Goal: Task Accomplishment & Management: Use online tool/utility

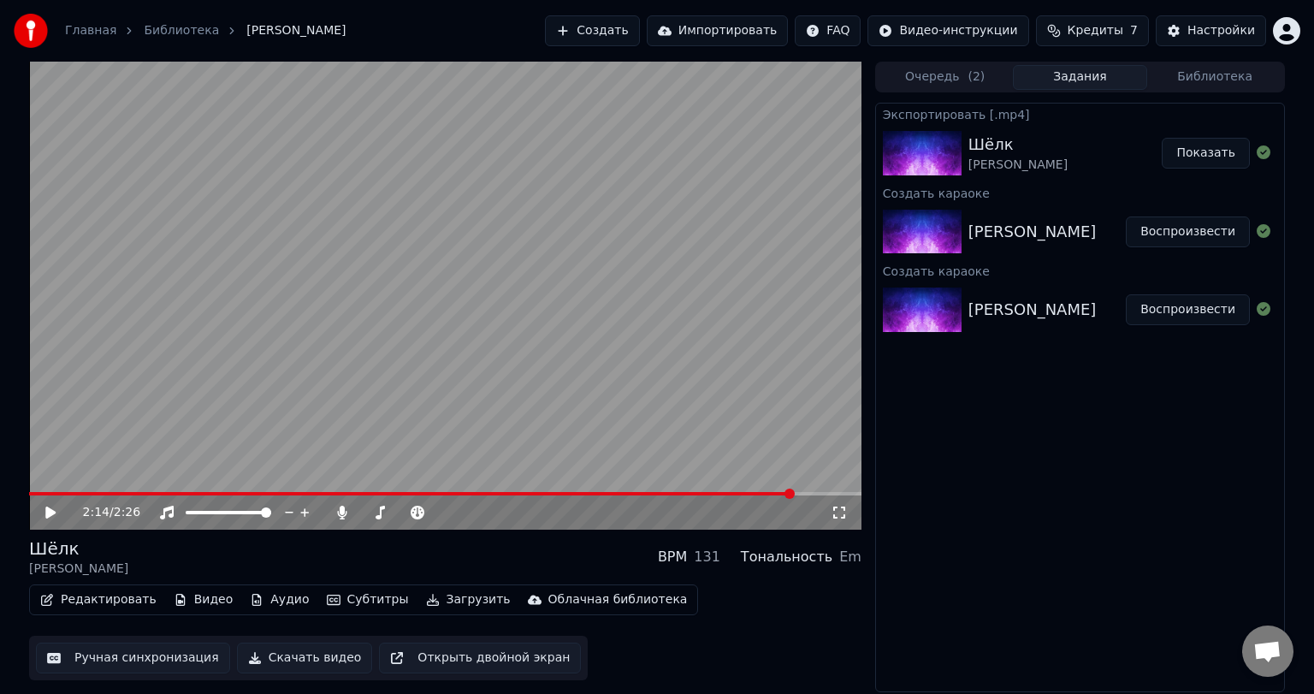
click at [611, 20] on button "Создать" at bounding box center [592, 30] width 94 height 31
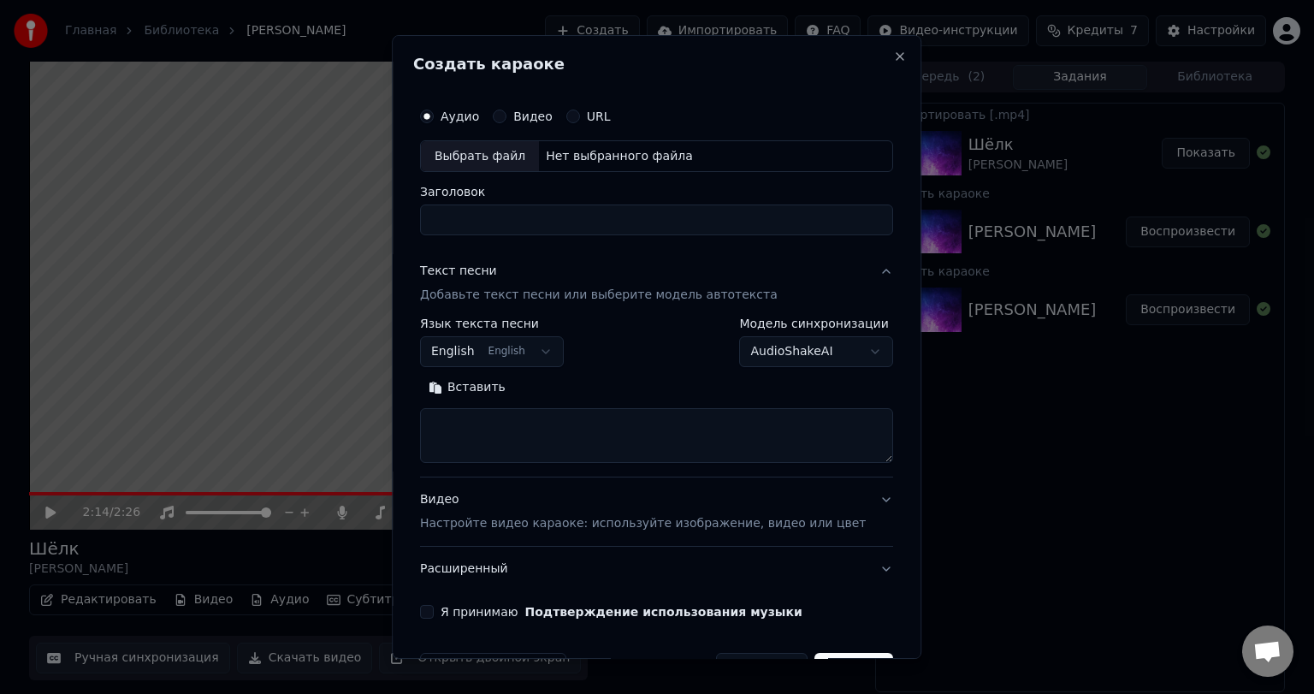
click at [483, 163] on div "Выбрать файл" at bounding box center [480, 156] width 118 height 31
type input "**********"
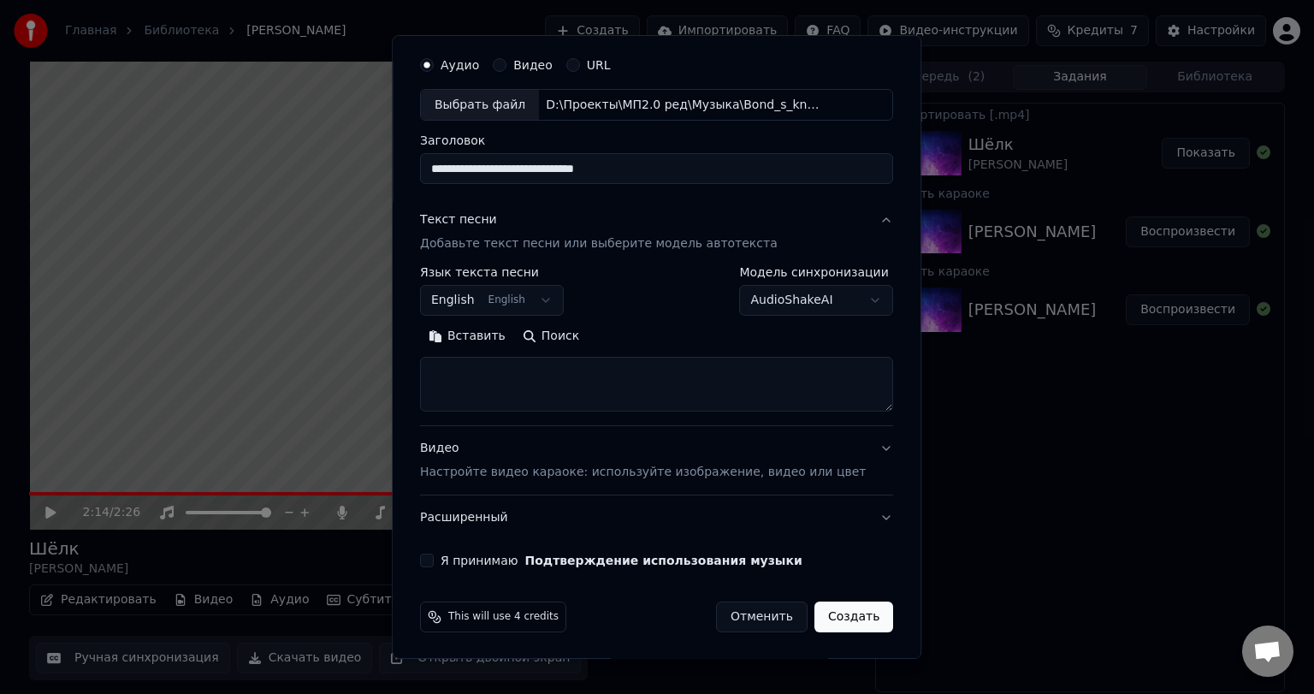
click at [507, 472] on p "Настройте видео караоке: используйте изображение, видео или цвет" at bounding box center [643, 472] width 446 height 17
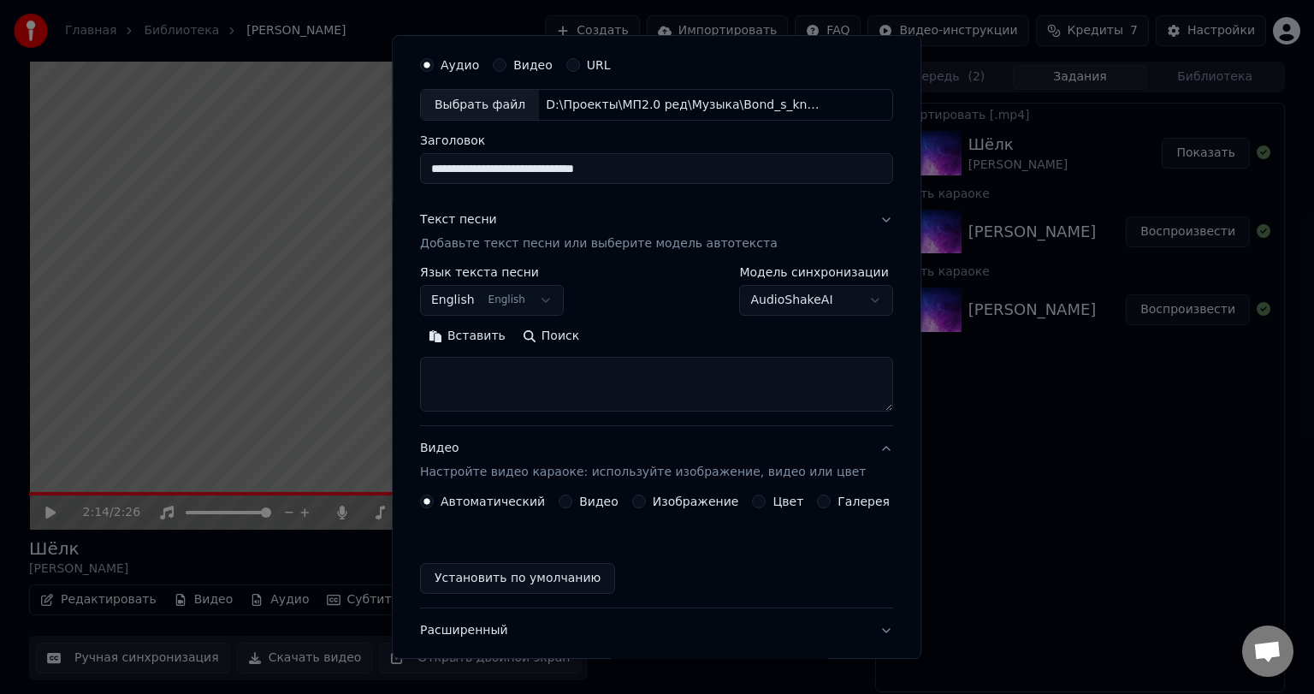
scroll to position [5, 0]
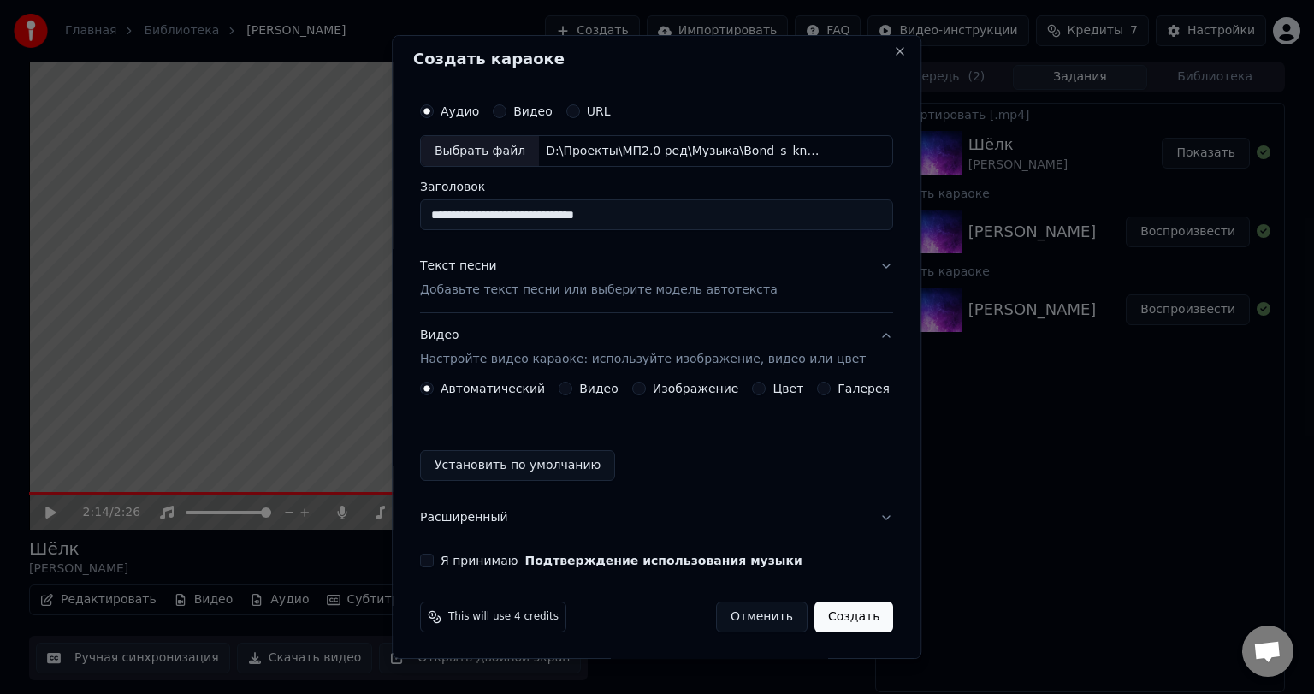
click at [596, 385] on label "Видео" at bounding box center [598, 389] width 39 height 12
click at [572, 385] on button "Видео" at bounding box center [566, 389] width 14 height 14
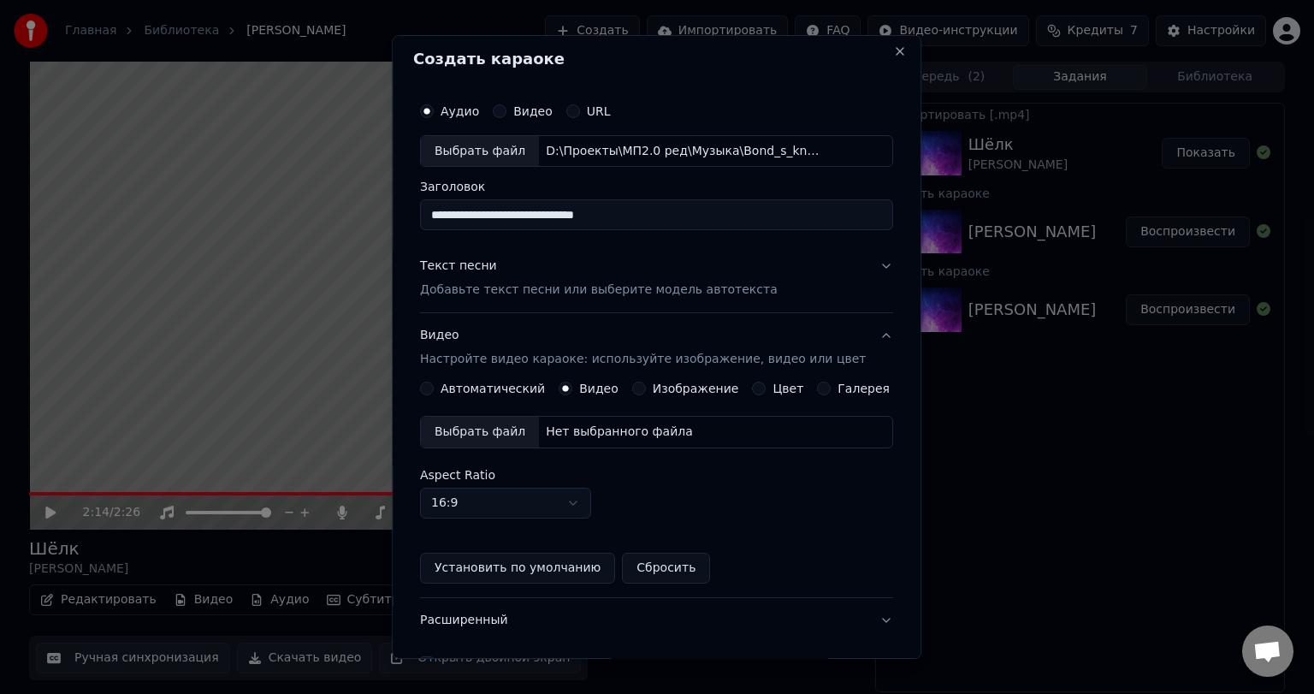
click at [513, 427] on div "Выбрать файл" at bounding box center [480, 432] width 118 height 31
click at [487, 270] on div "Текст песни" at bounding box center [458, 266] width 77 height 17
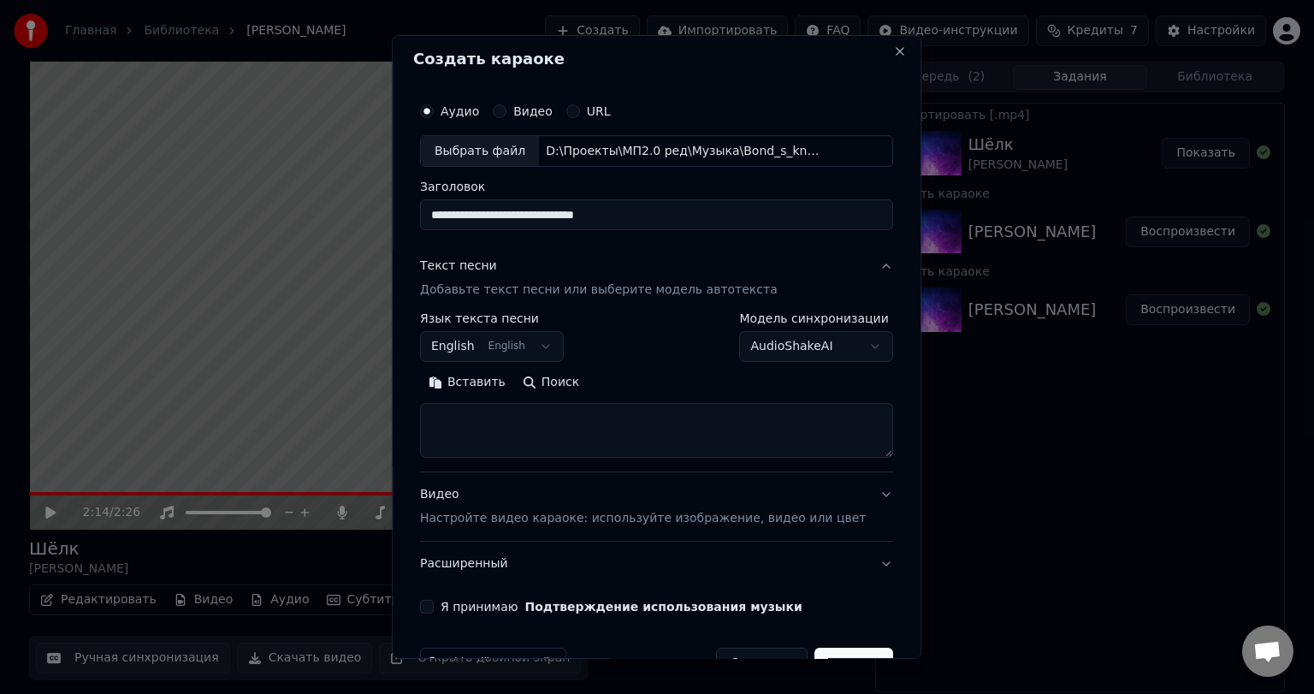
click at [537, 422] on textarea at bounding box center [656, 431] width 473 height 55
click at [496, 388] on button "Вставить" at bounding box center [467, 383] width 94 height 27
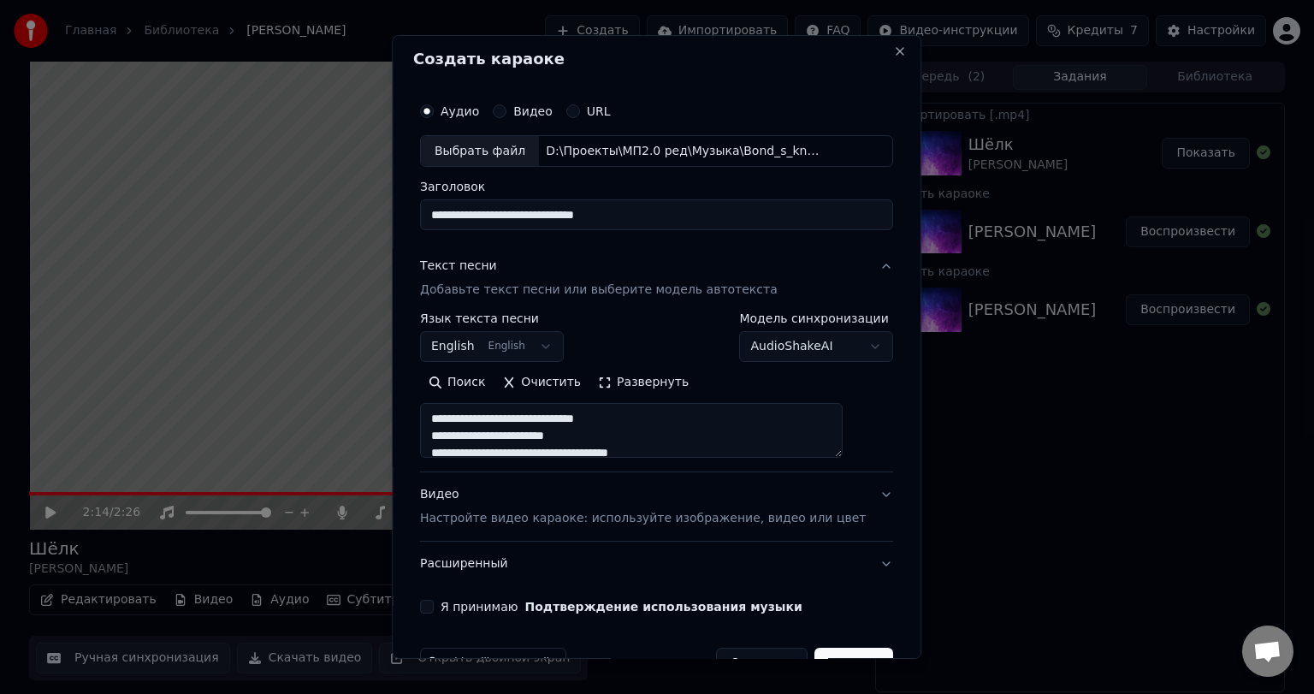
click at [534, 353] on button "English English" at bounding box center [492, 347] width 144 height 31
type textarea "**********"
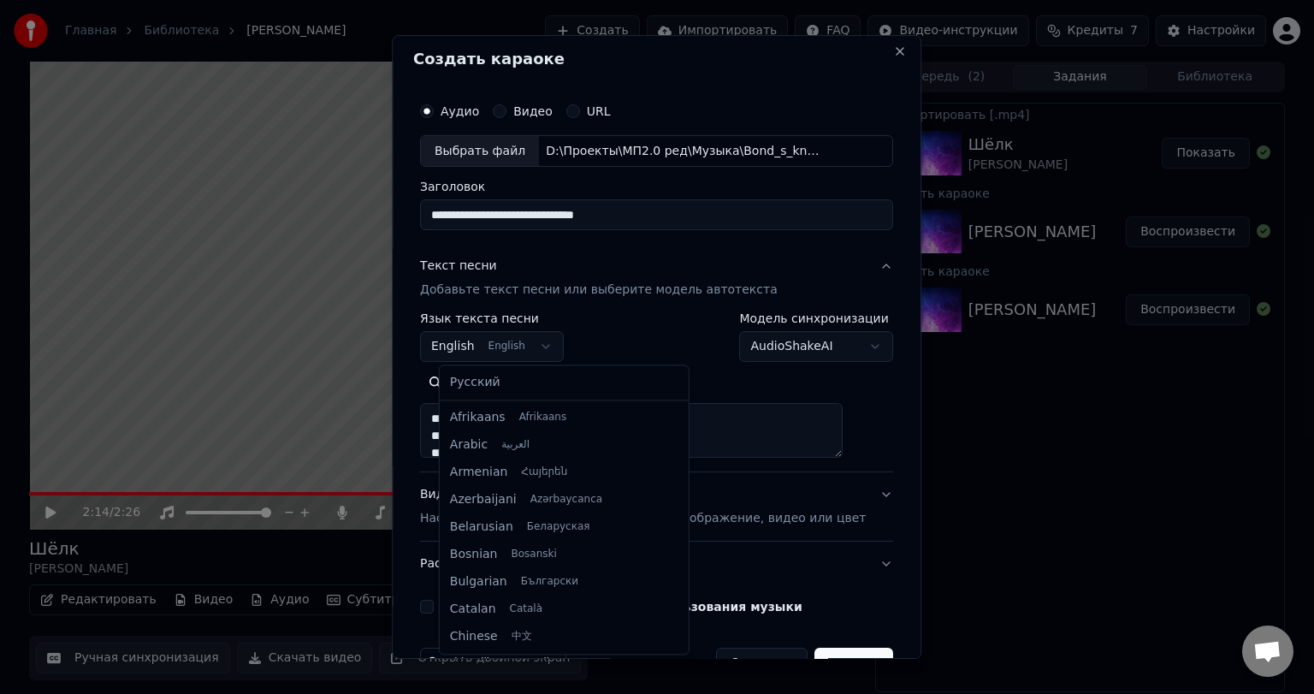
scroll to position [137, 0]
select select "**"
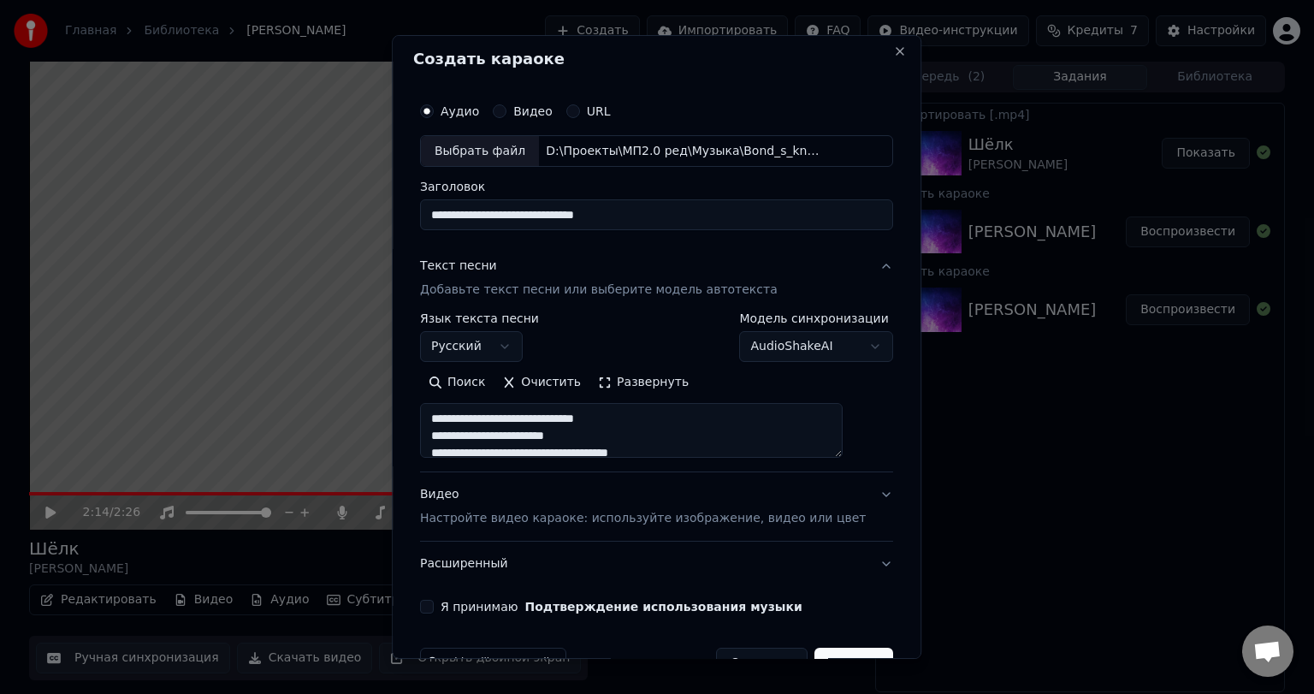
click at [661, 377] on button "Развернуть" at bounding box center [644, 383] width 108 height 27
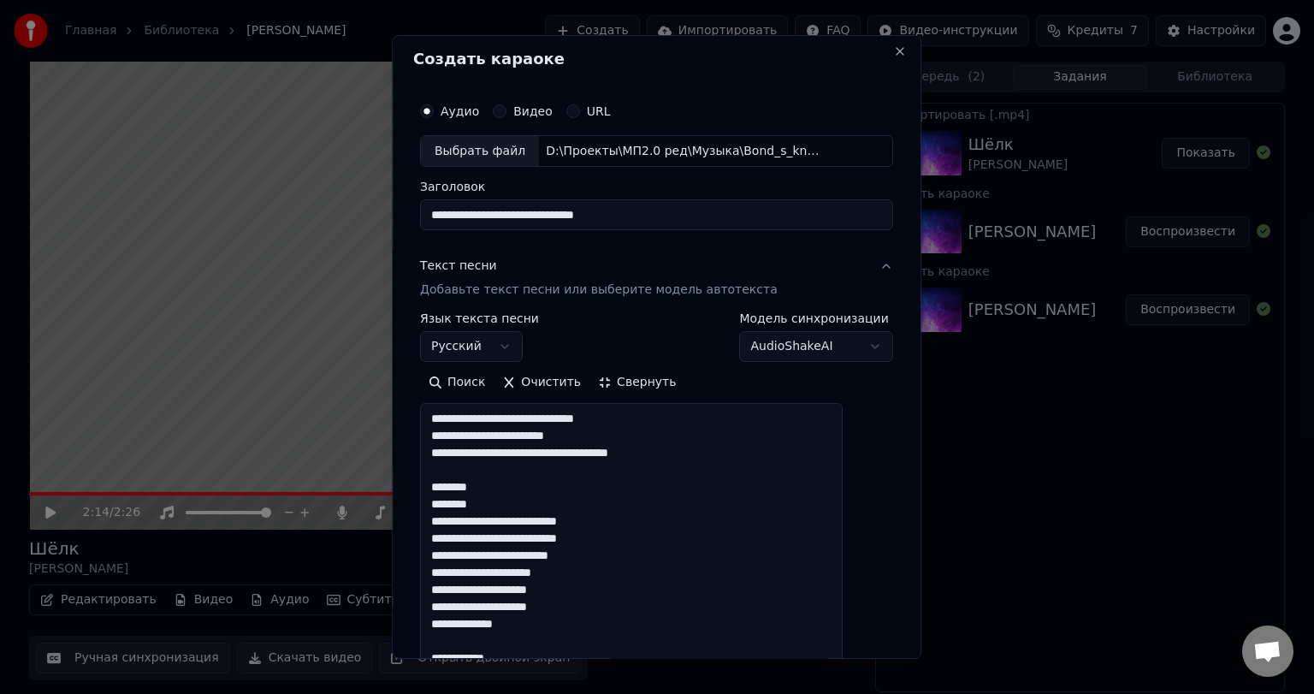
drag, startPoint x: 501, startPoint y: 486, endPoint x: 433, endPoint y: 489, distance: 68.5
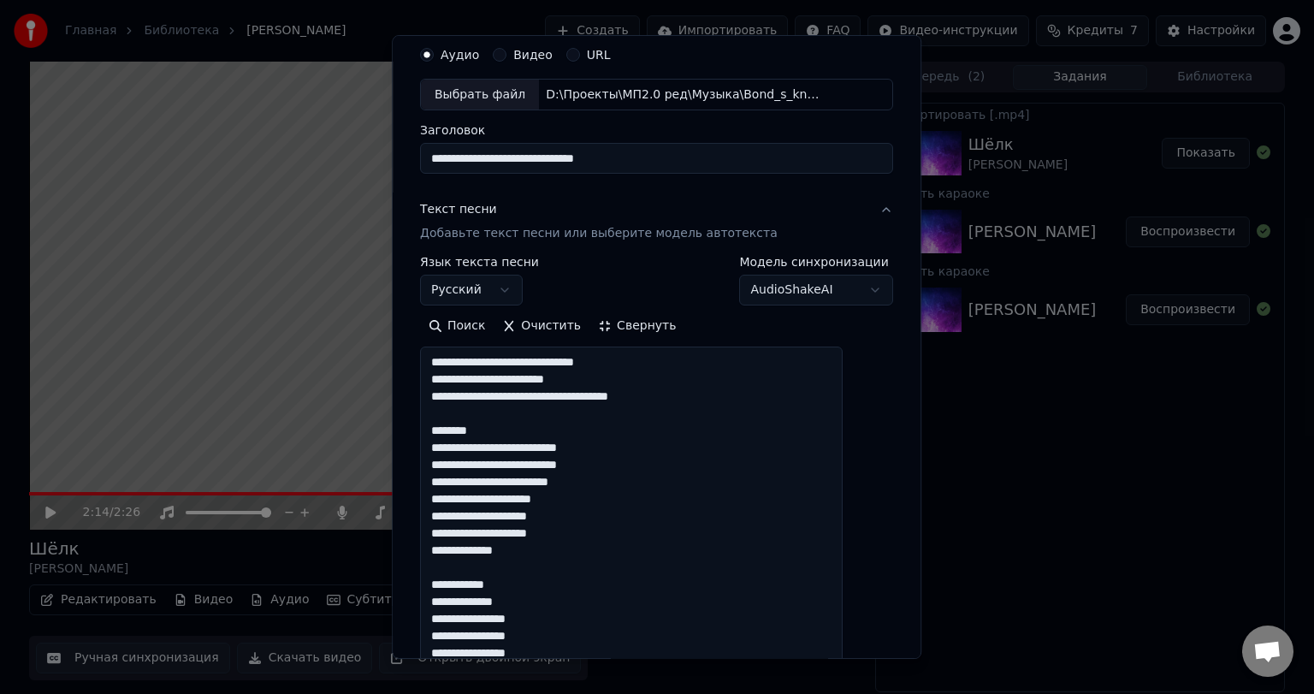
scroll to position [86, 0]
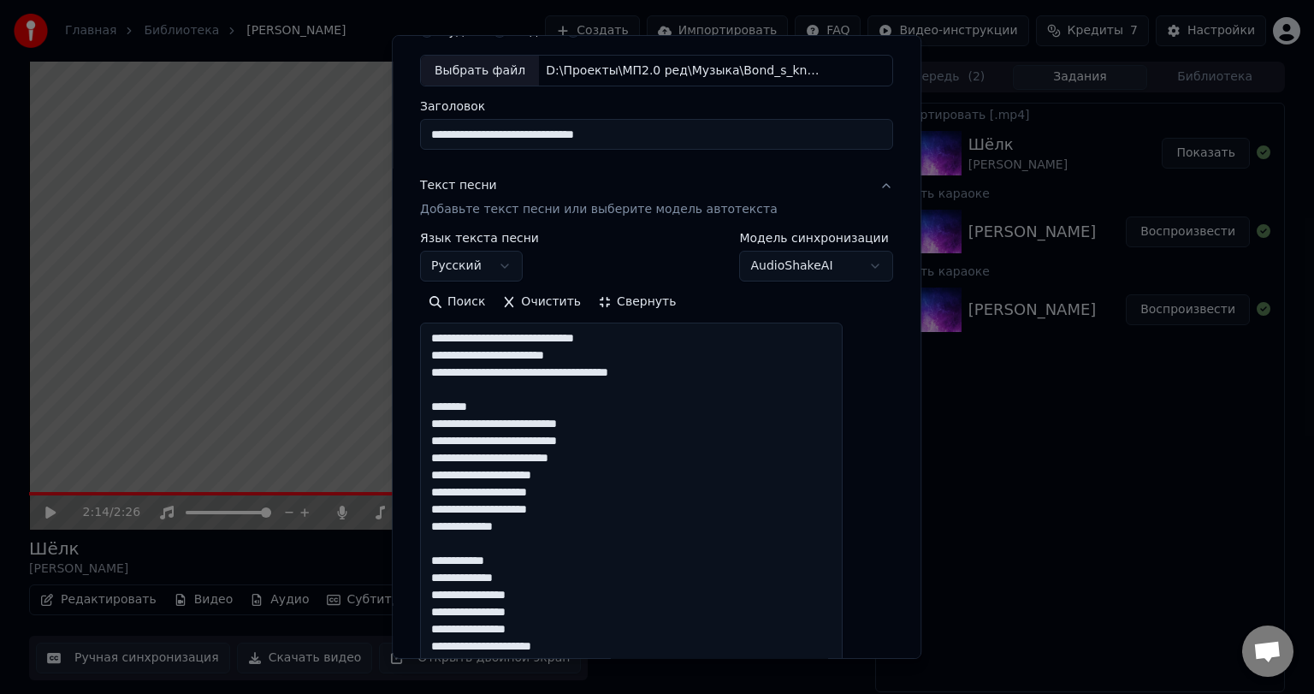
drag, startPoint x: 531, startPoint y: 558, endPoint x: 442, endPoint y: 564, distance: 89.2
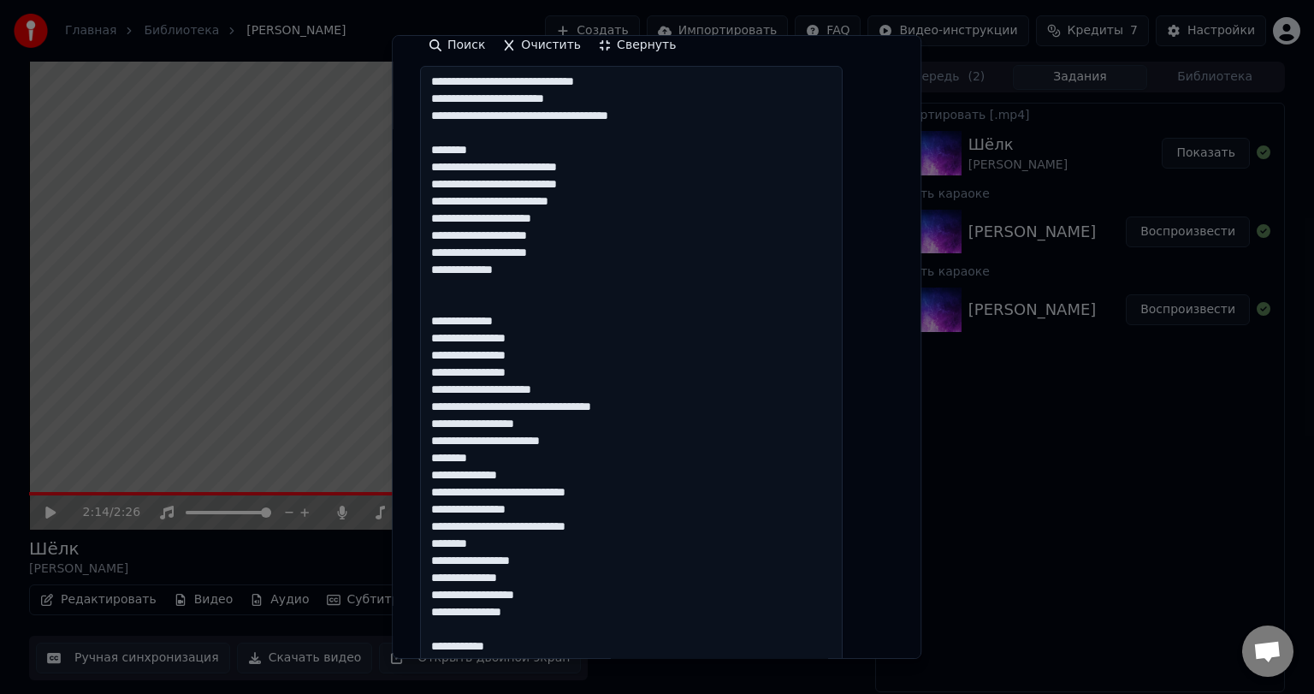
scroll to position [428, 0]
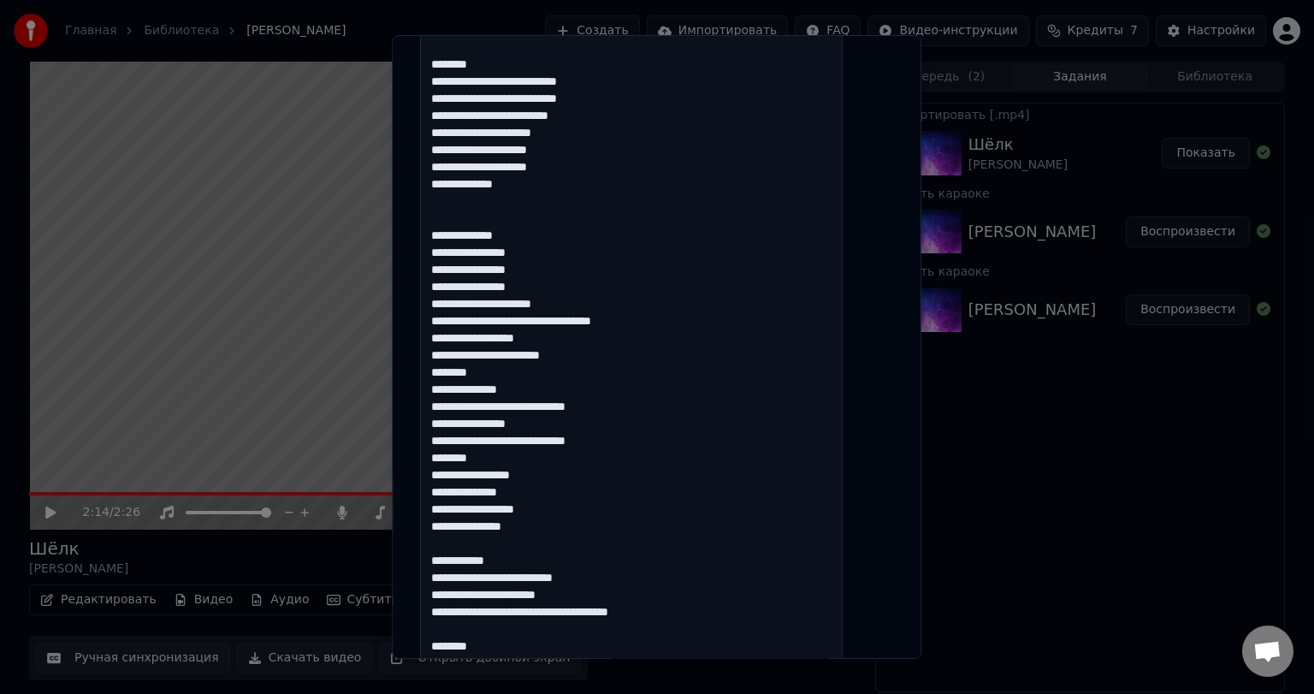
drag, startPoint x: 449, startPoint y: 305, endPoint x: 565, endPoint y: 452, distance: 186.4
click at [565, 452] on textarea at bounding box center [631, 483] width 423 height 1005
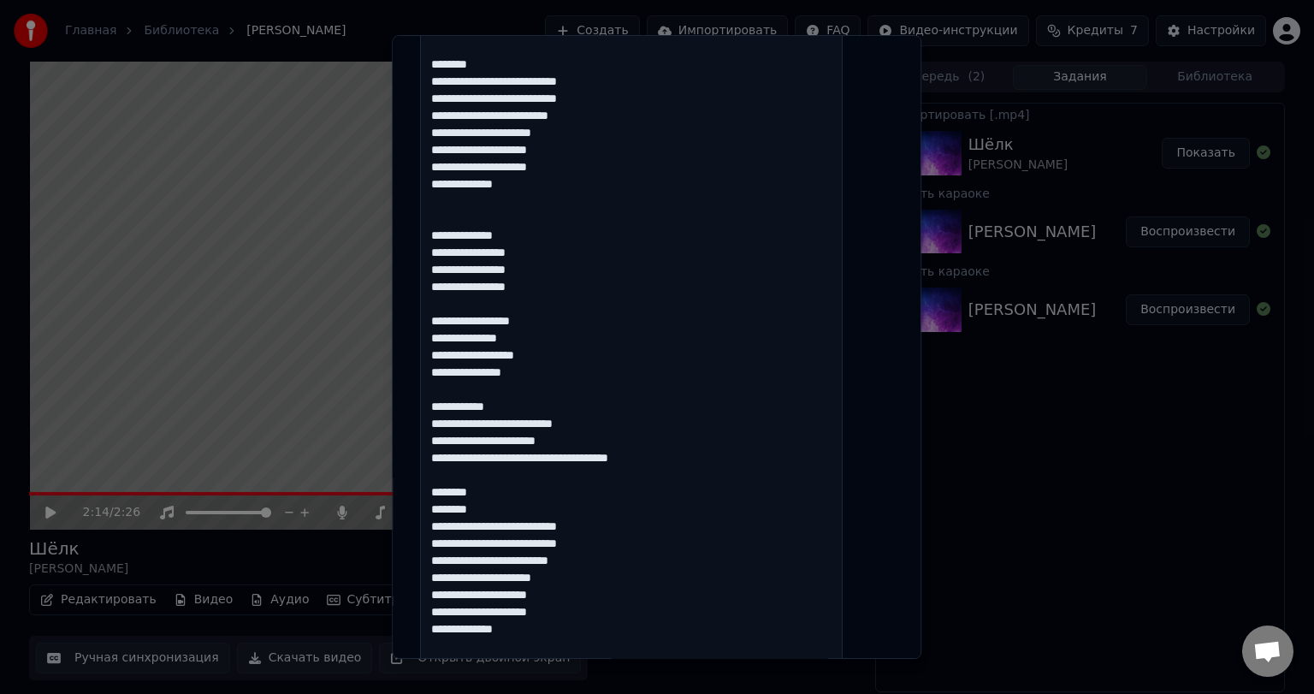
drag, startPoint x: 530, startPoint y: 406, endPoint x: 384, endPoint y: 408, distance: 145.5
click at [384, 408] on body "Главная Библиотека [PERSON_NAME] Создать Импортировать FAQ Видео-инструкции Кре…" at bounding box center [657, 347] width 1314 height 694
click at [537, 396] on textarea "**********" at bounding box center [631, 483] width 423 height 1005
drag, startPoint x: 501, startPoint y: 405, endPoint x: 448, endPoint y: 407, distance: 52.3
click at [448, 407] on textarea "**********" at bounding box center [631, 483] width 423 height 1005
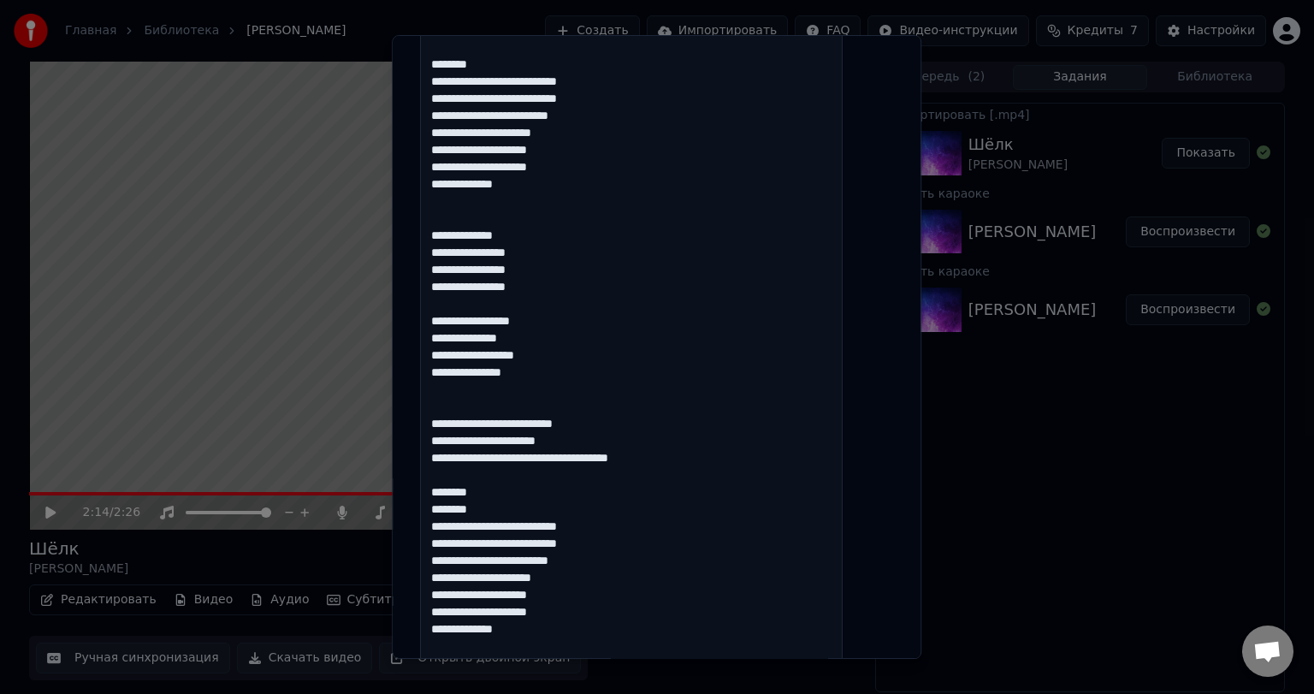
drag, startPoint x: 501, startPoint y: 486, endPoint x: 431, endPoint y: 491, distance: 69.5
click at [431, 491] on div "**********" at bounding box center [656, 407] width 487 height 1485
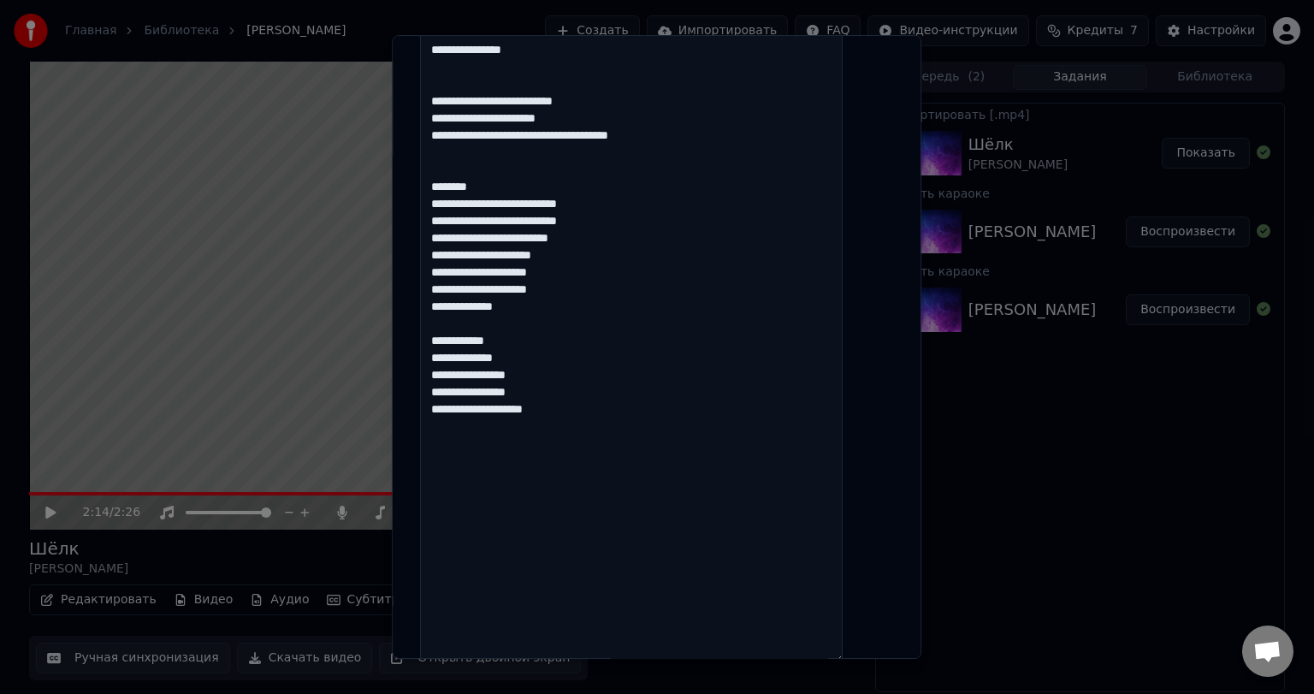
scroll to position [770, 0]
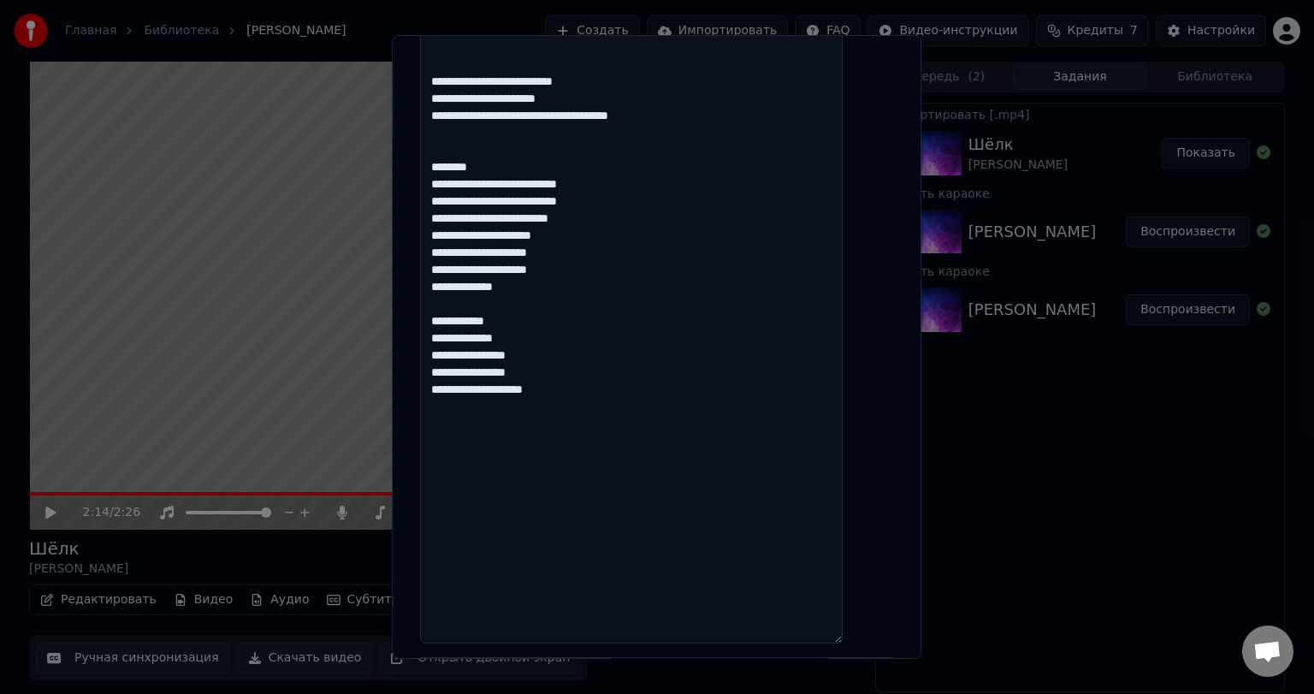
drag, startPoint x: 501, startPoint y: 322, endPoint x: 423, endPoint y: 322, distance: 77.9
click at [423, 322] on div "**********" at bounding box center [657, 347] width 530 height 625
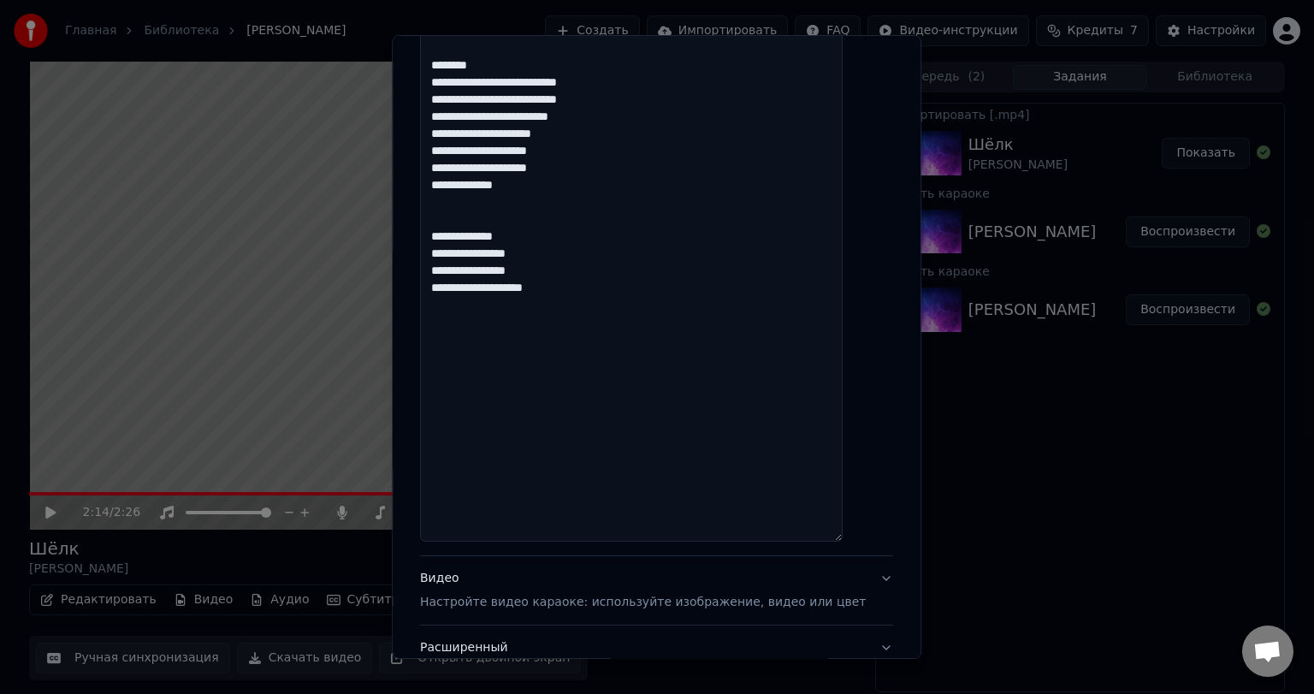
scroll to position [1002, 0]
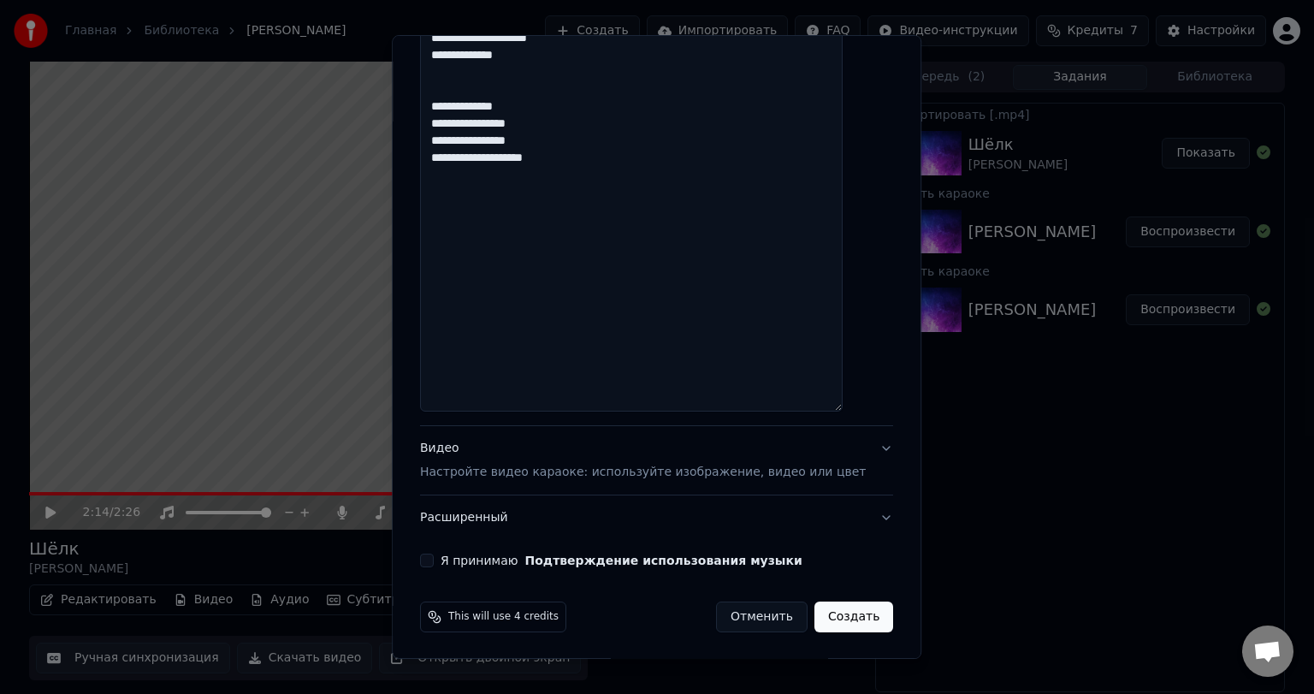
type textarea "**********"
click at [821, 604] on button "Создать" at bounding box center [854, 617] width 79 height 31
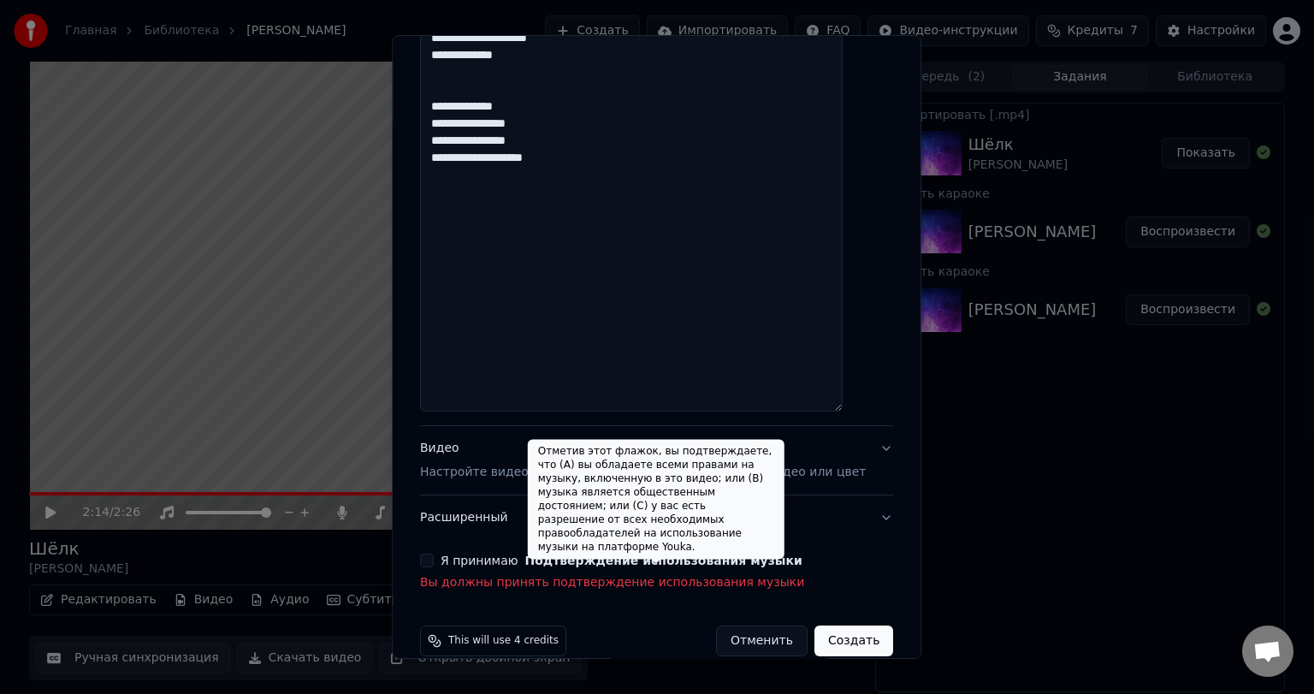
click at [496, 555] on label "Я принимаю Подтверждение использования музыки" at bounding box center [622, 561] width 362 height 12
click at [434, 555] on button "Я принимаю Подтверждение использования музыки" at bounding box center [427, 561] width 14 height 14
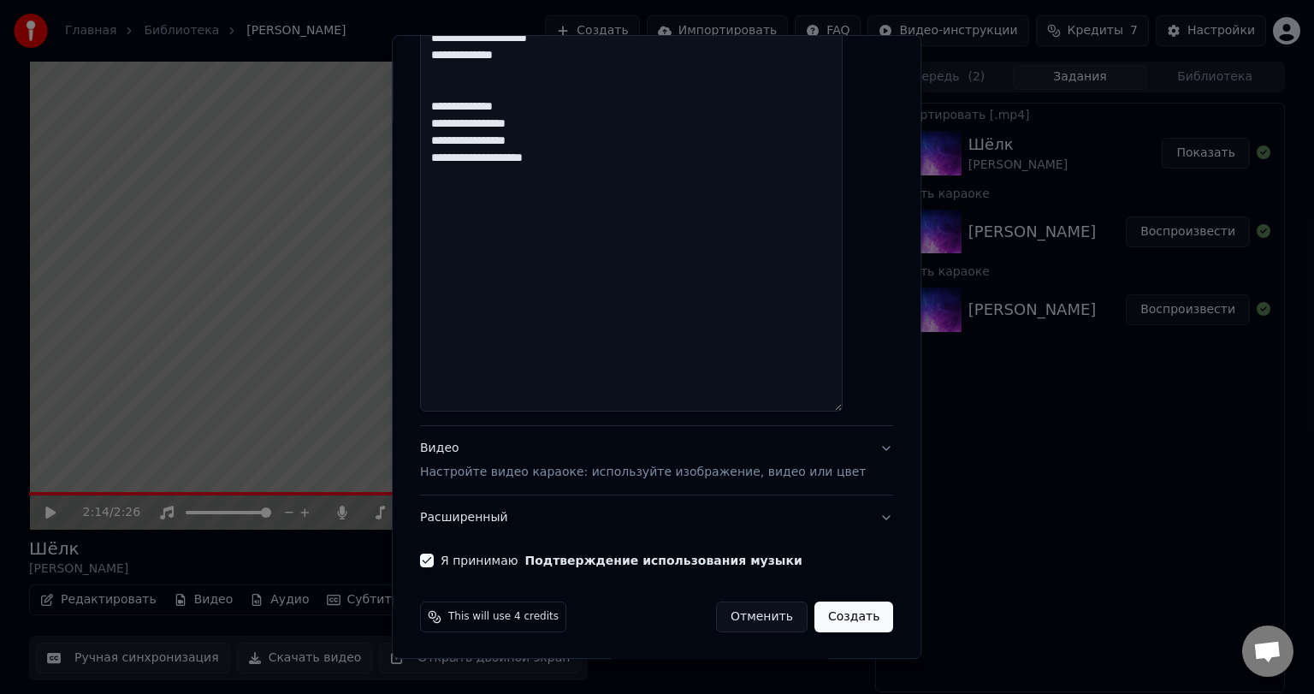
click at [503, 466] on p "Настройте видео караоке: используйте изображение, видео или цвет" at bounding box center [643, 472] width 446 height 17
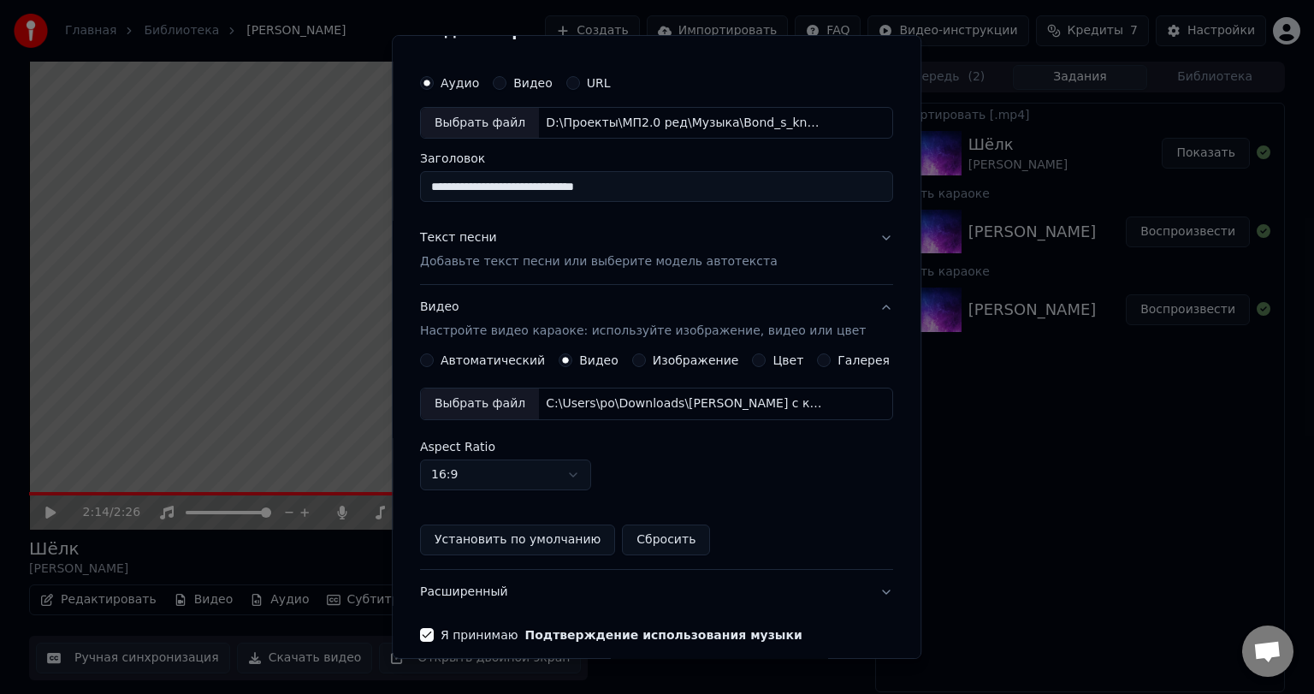
scroll to position [0, 0]
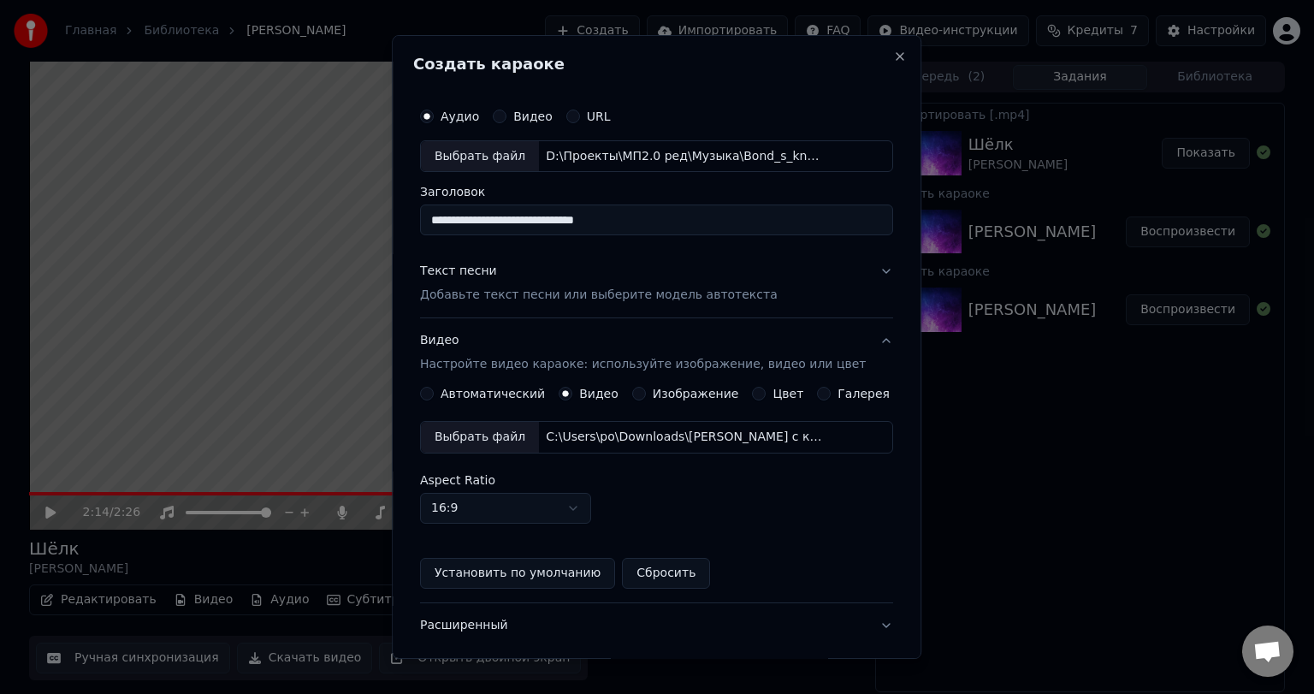
drag, startPoint x: 654, startPoint y: 219, endPoint x: 353, endPoint y: 235, distance: 300.8
click at [353, 235] on body "Главная Библиотека [PERSON_NAME] Создать Импортировать FAQ Видео-инструкции Кре…" at bounding box center [657, 347] width 1314 height 694
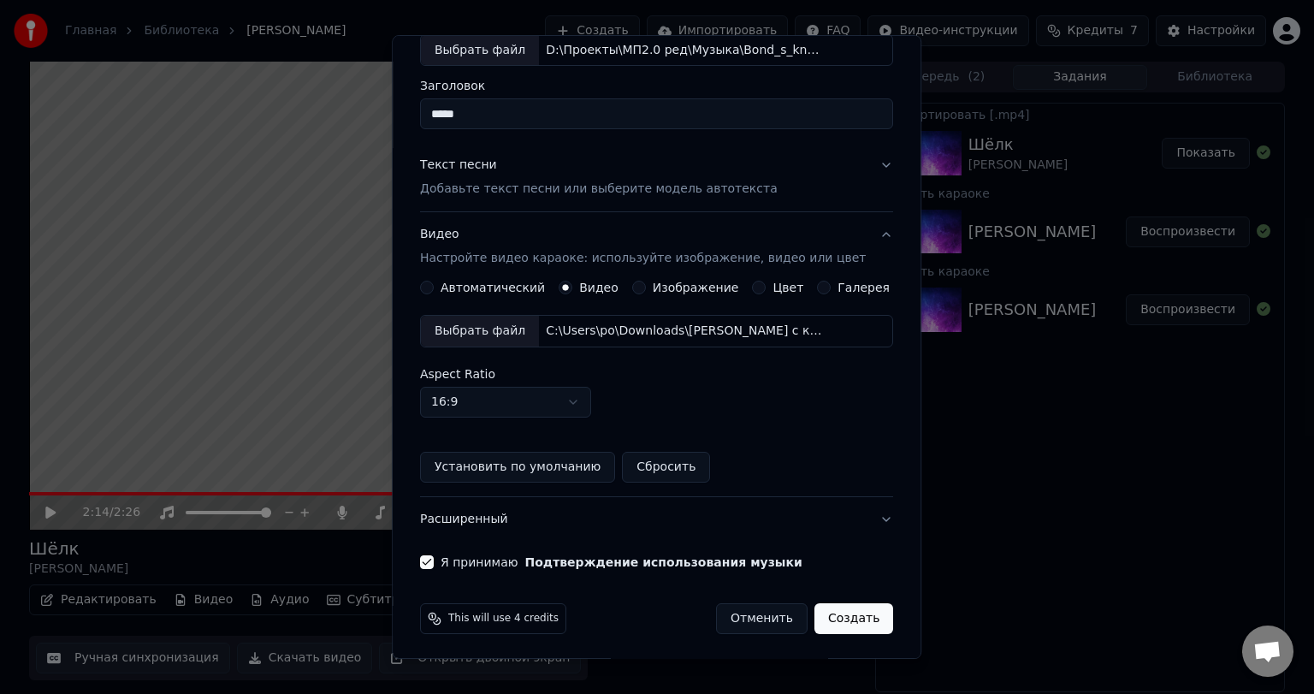
scroll to position [107, 0]
type input "*****"
click at [830, 612] on button "Создать" at bounding box center [854, 617] width 79 height 31
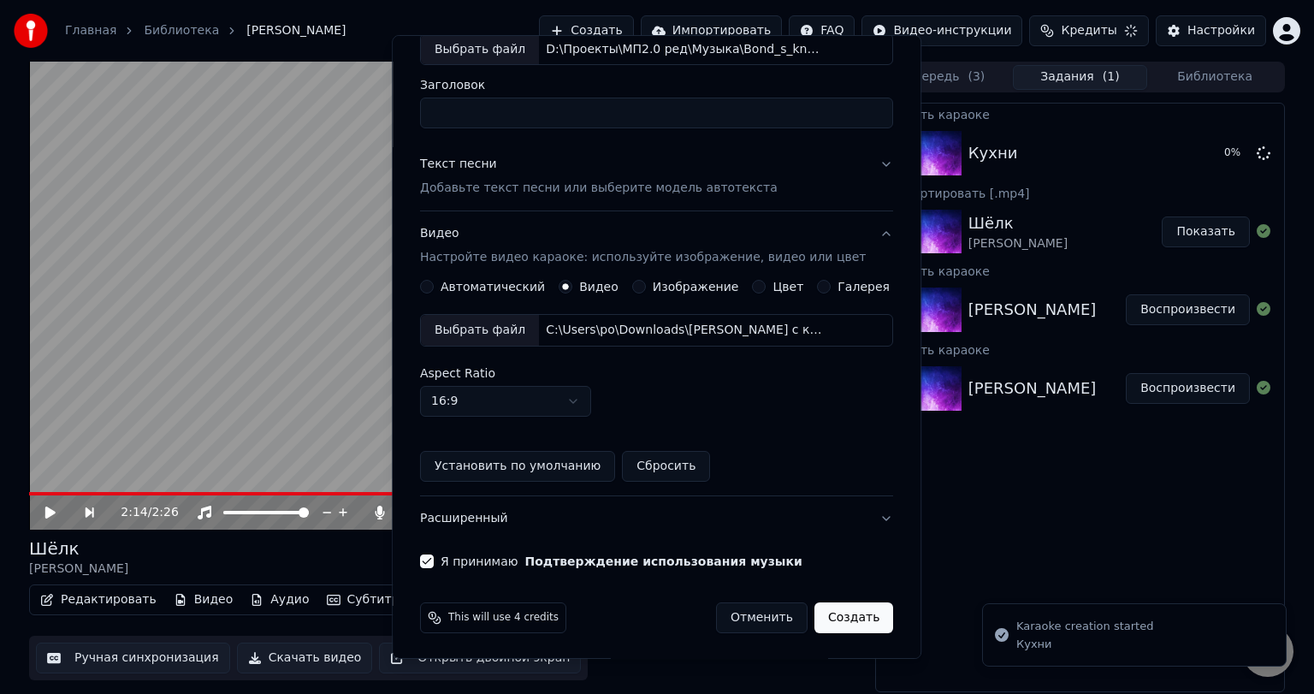
scroll to position [5, 0]
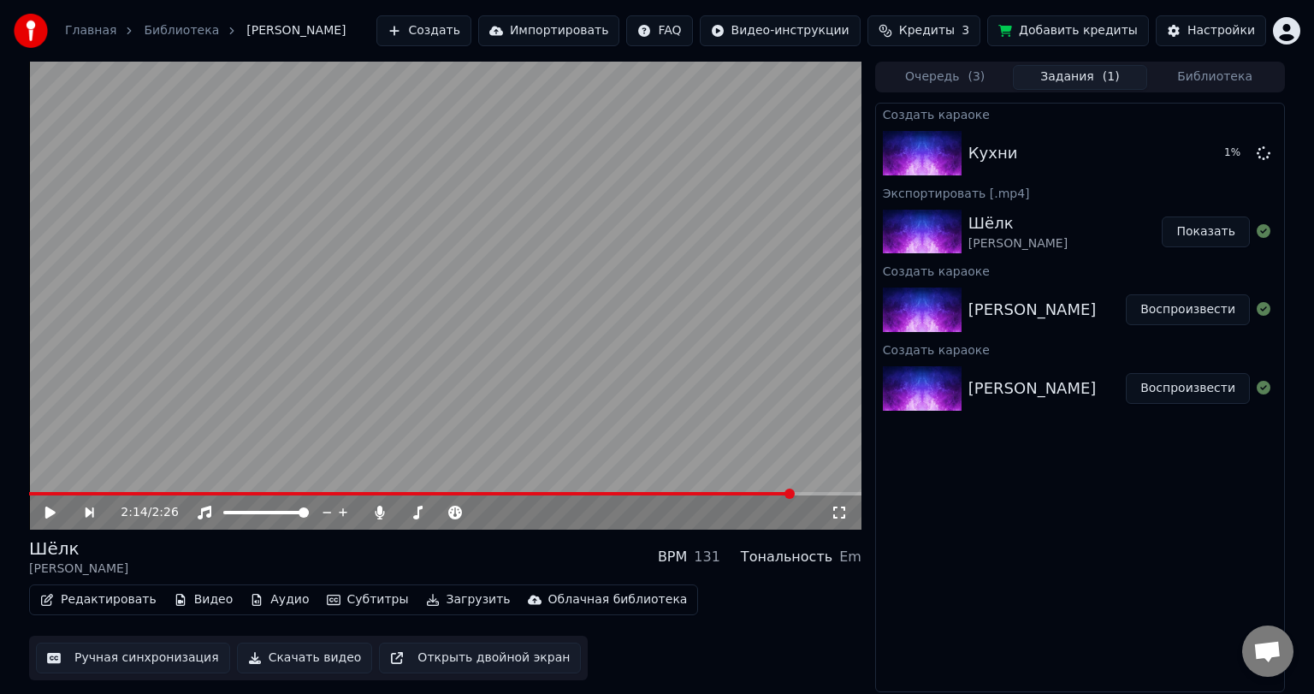
click at [923, 79] on button "Очередь ( 3 )" at bounding box center [945, 77] width 135 height 25
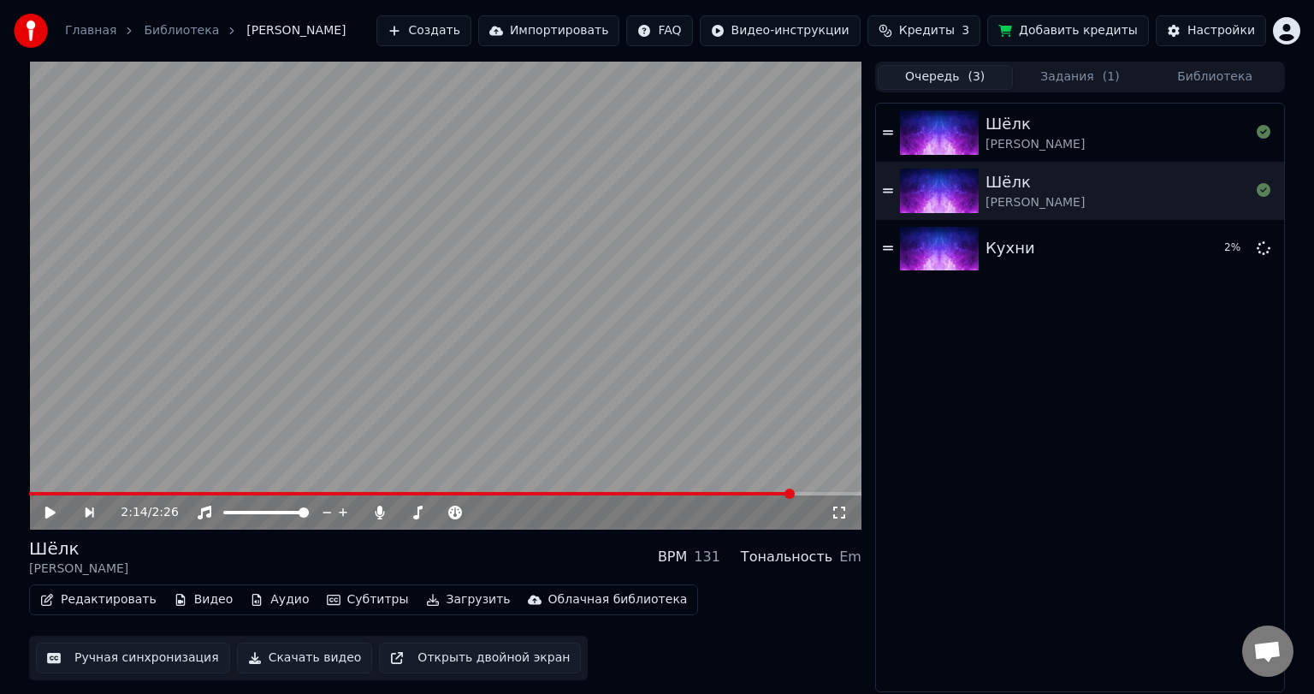
click at [1036, 80] on button "Задания ( 1 )" at bounding box center [1080, 77] width 135 height 25
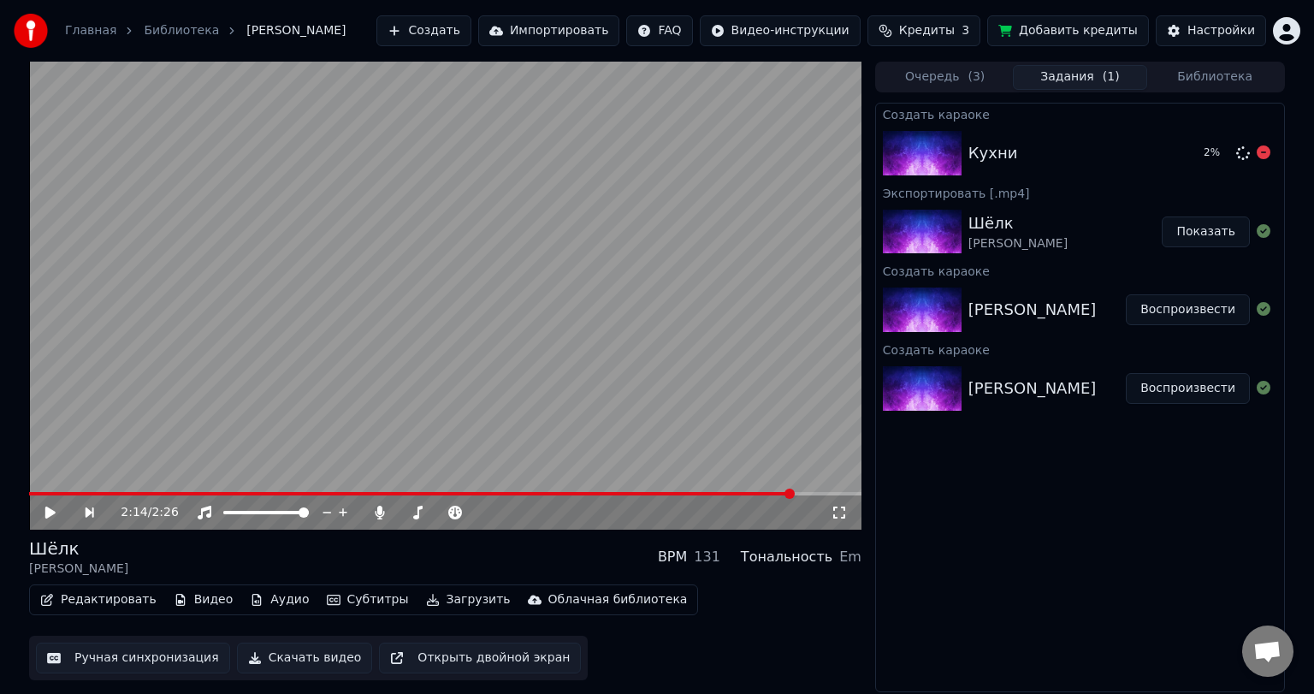
click at [940, 161] on img at bounding box center [922, 153] width 79 height 44
click at [1022, 169] on div "Кухни Воспроизвести" at bounding box center [1080, 153] width 408 height 58
click at [1165, 155] on button "Воспроизвести" at bounding box center [1188, 153] width 124 height 31
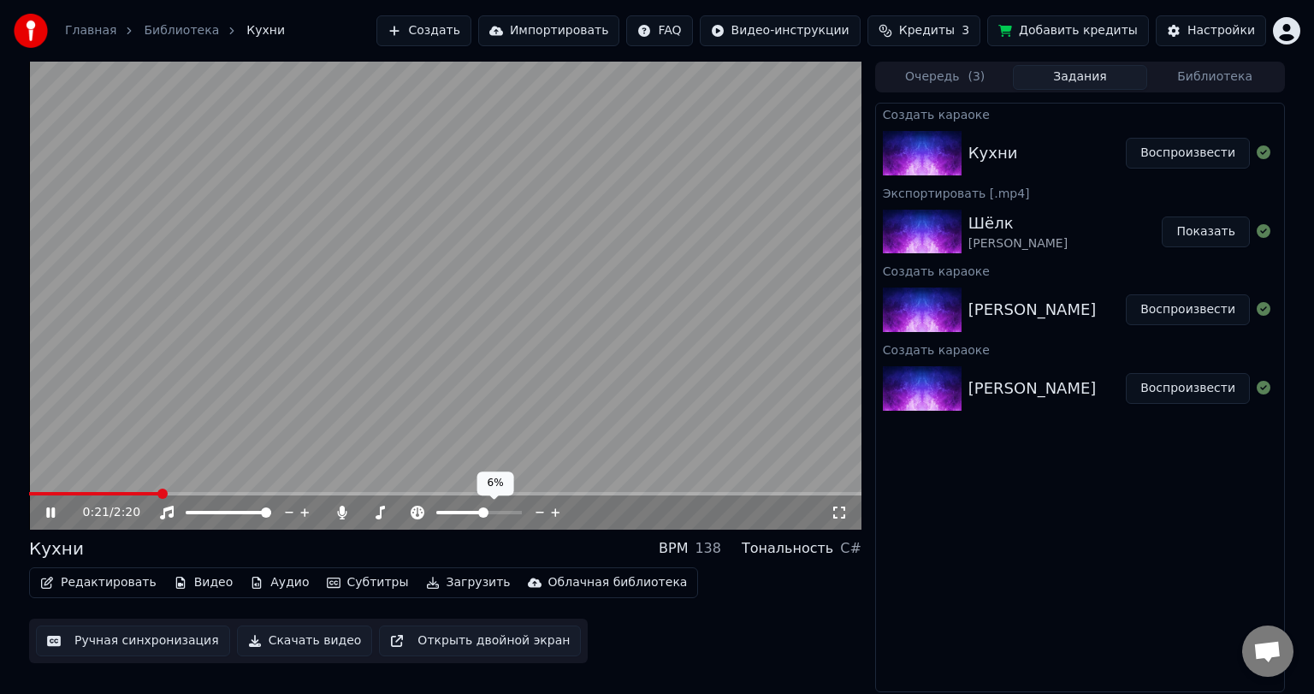
click at [537, 507] on icon at bounding box center [540, 512] width 16 height 17
click at [544, 510] on icon at bounding box center [540, 512] width 16 height 17
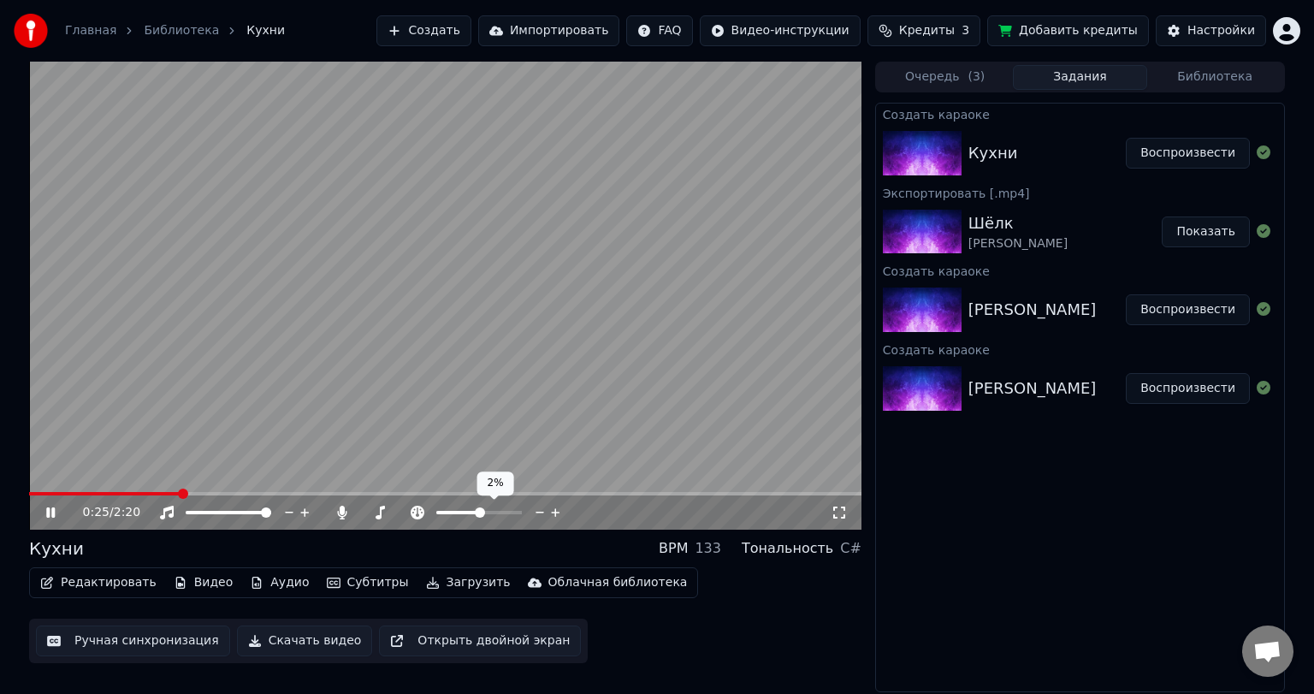
click at [544, 510] on icon at bounding box center [540, 512] width 16 height 17
click at [224, 555] on div "Кухни BPM 130 Тональность C#" at bounding box center [445, 549] width 833 height 24
click at [34, 493] on span at bounding box center [32, 493] width 6 height 3
click at [402, 512] on span at bounding box center [382, 512] width 42 height 3
click at [394, 510] on span at bounding box center [396, 512] width 10 height 10
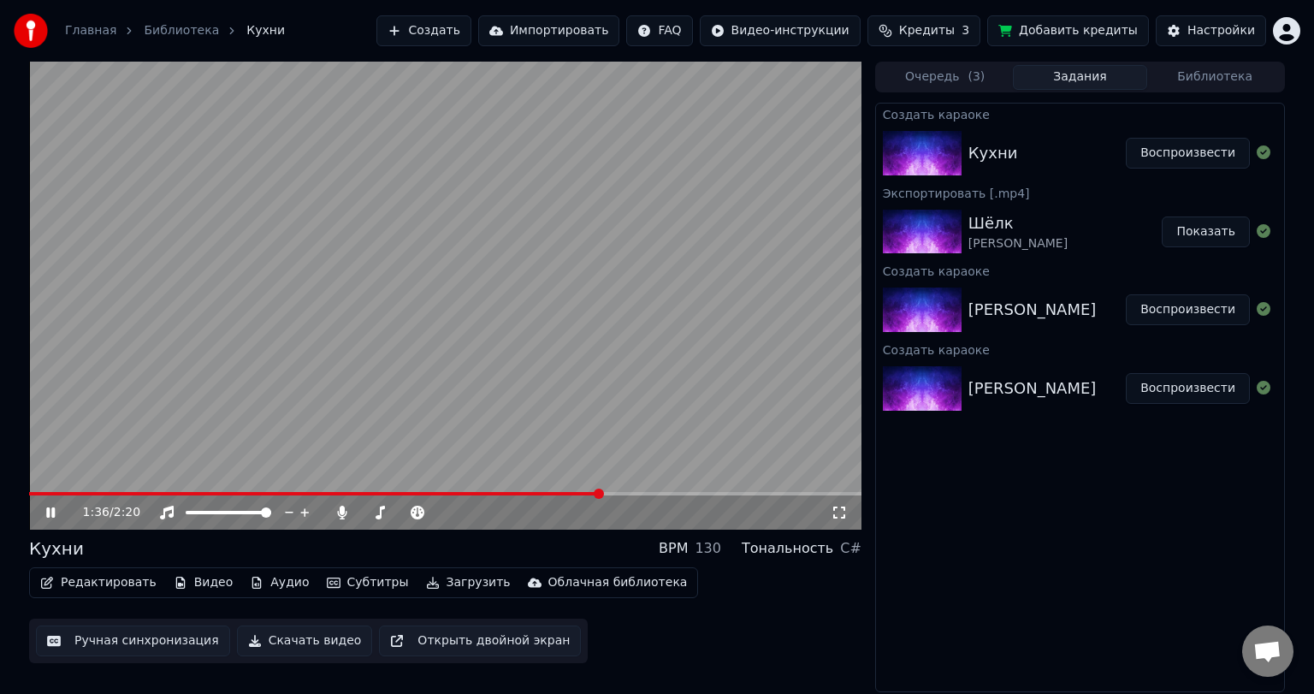
click at [448, 587] on button "Загрузить" at bounding box center [468, 583] width 98 height 24
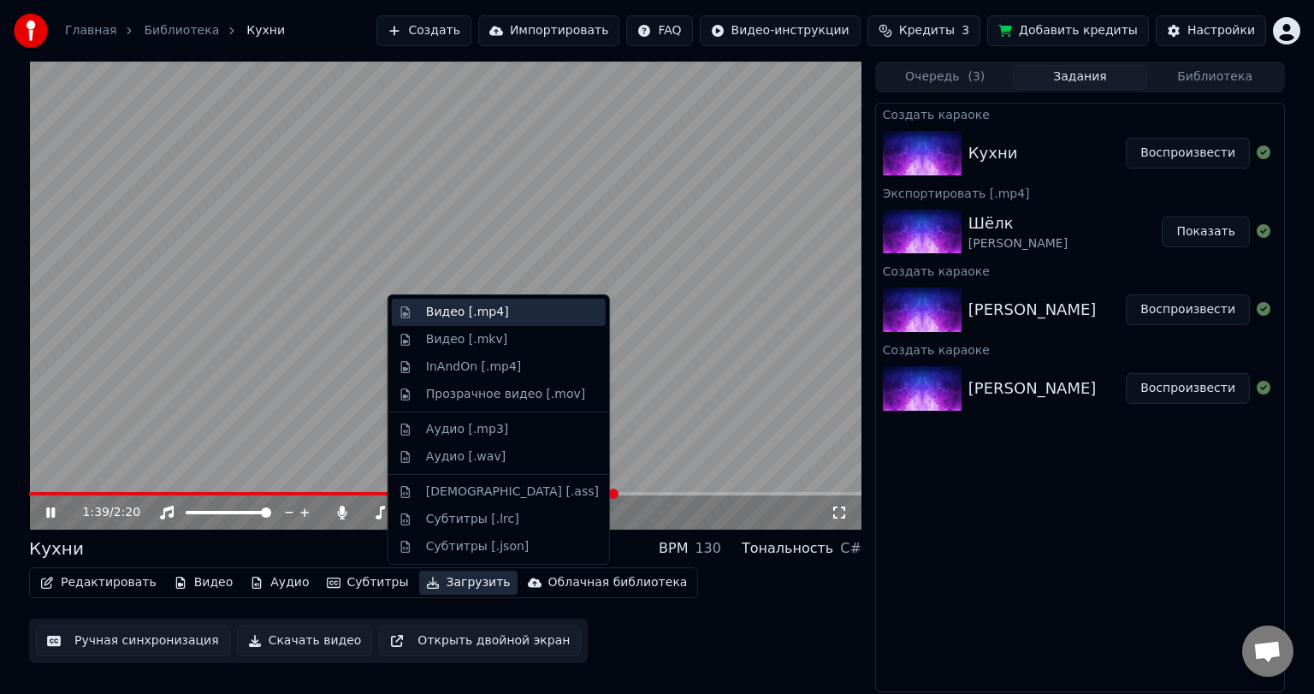
click at [487, 301] on div "Видео [.mp4]" at bounding box center [499, 312] width 214 height 27
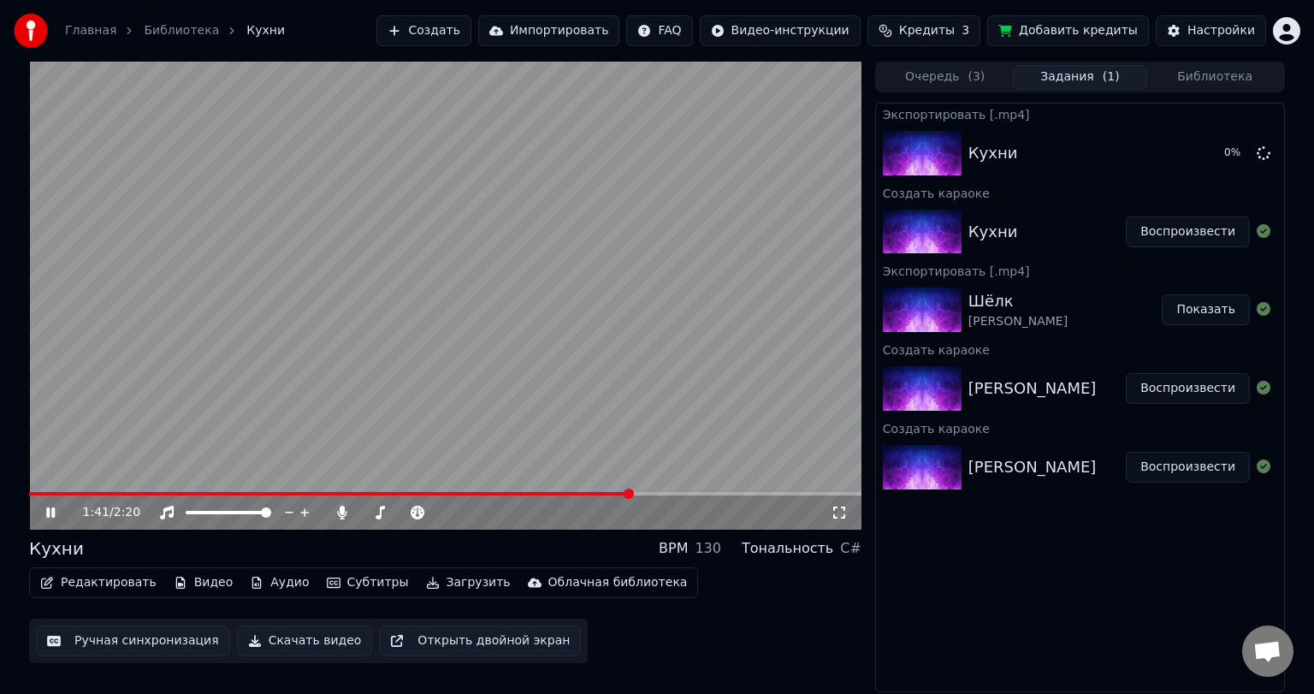
click at [49, 510] on icon at bounding box center [50, 512] width 9 height 10
click at [1278, 34] on html "Главная Библиотека Кухни Создать Импортировать FAQ Видео-инструкции Кредиты 3 Д…" at bounding box center [657, 347] width 1314 height 694
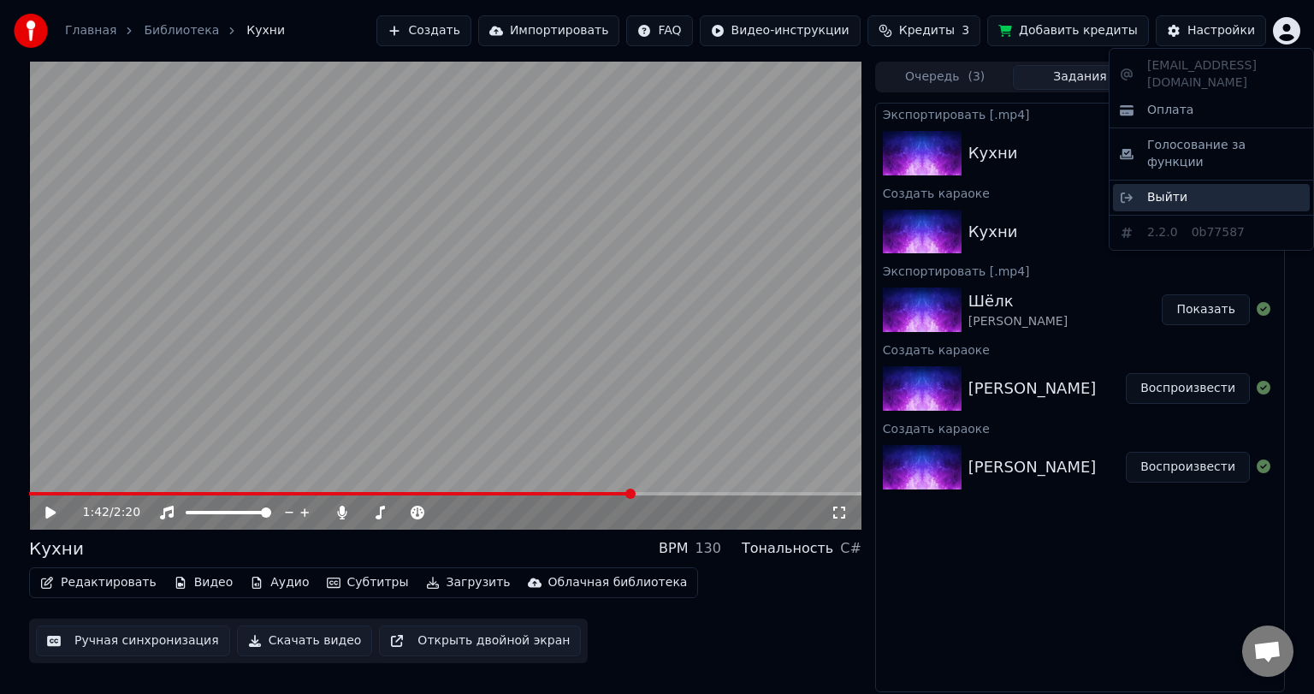
click at [1211, 184] on div "Выйти" at bounding box center [1211, 197] width 197 height 27
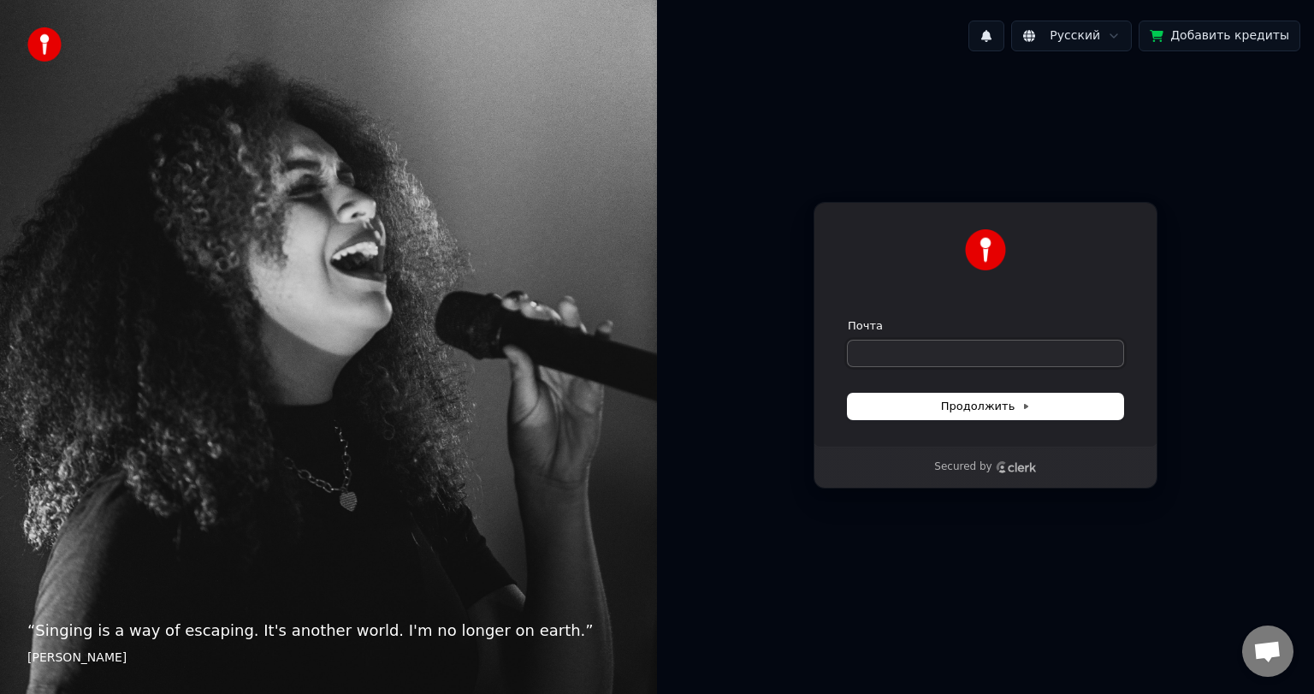
click at [881, 359] on input "Почта" at bounding box center [986, 354] width 276 height 26
click at [848, 318] on button "submit" at bounding box center [848, 318] width 0 height 0
type input "**********"
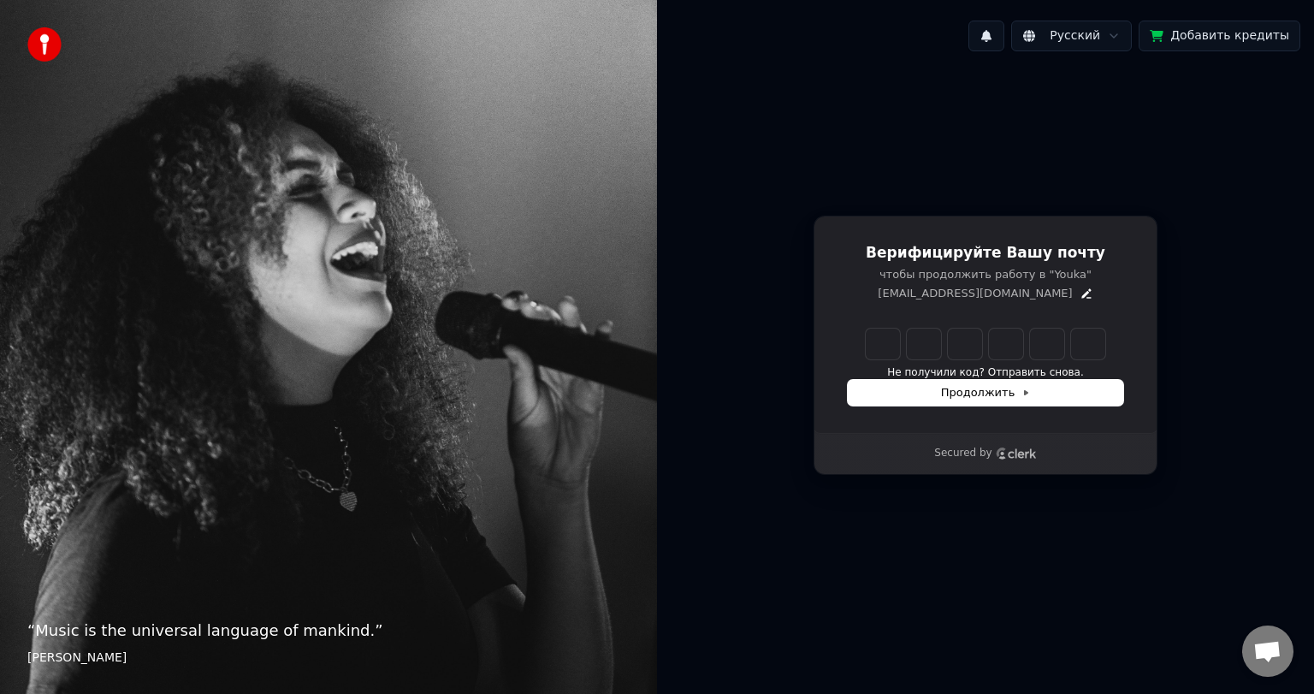
click at [878, 342] on input "Enter verification code" at bounding box center [986, 344] width 240 height 31
paste input "******"
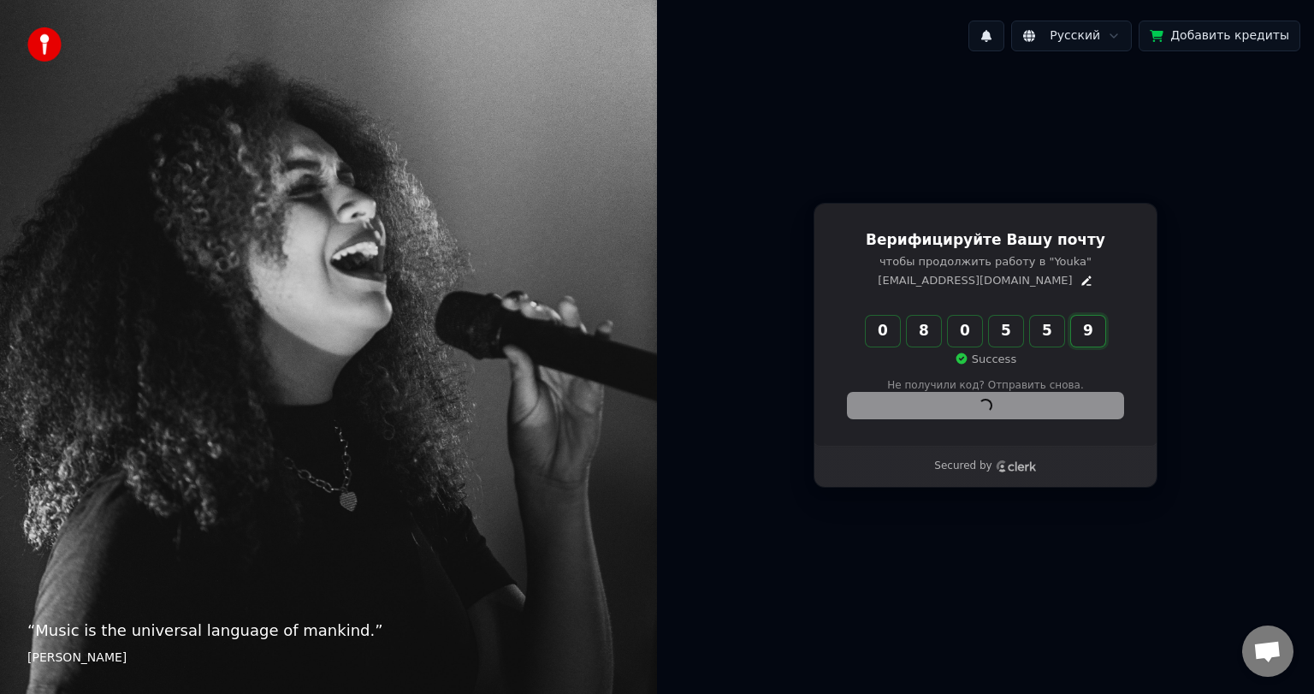
type input "******"
